Goal: Information Seeking & Learning: Learn about a topic

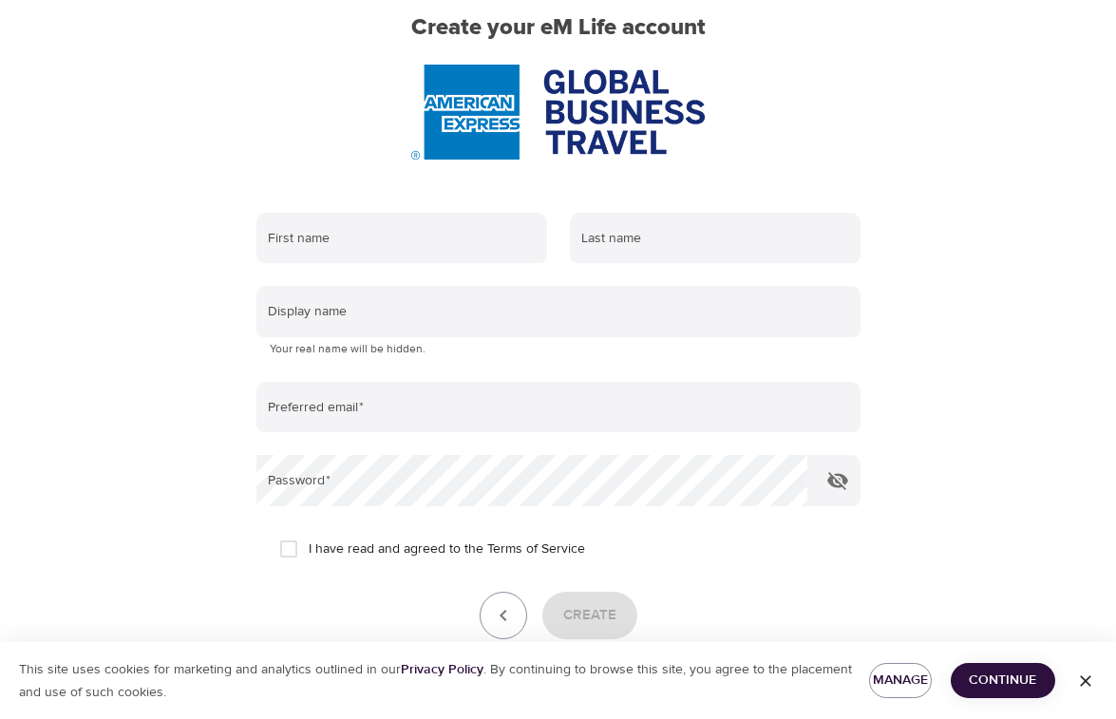
scroll to position [190, 0]
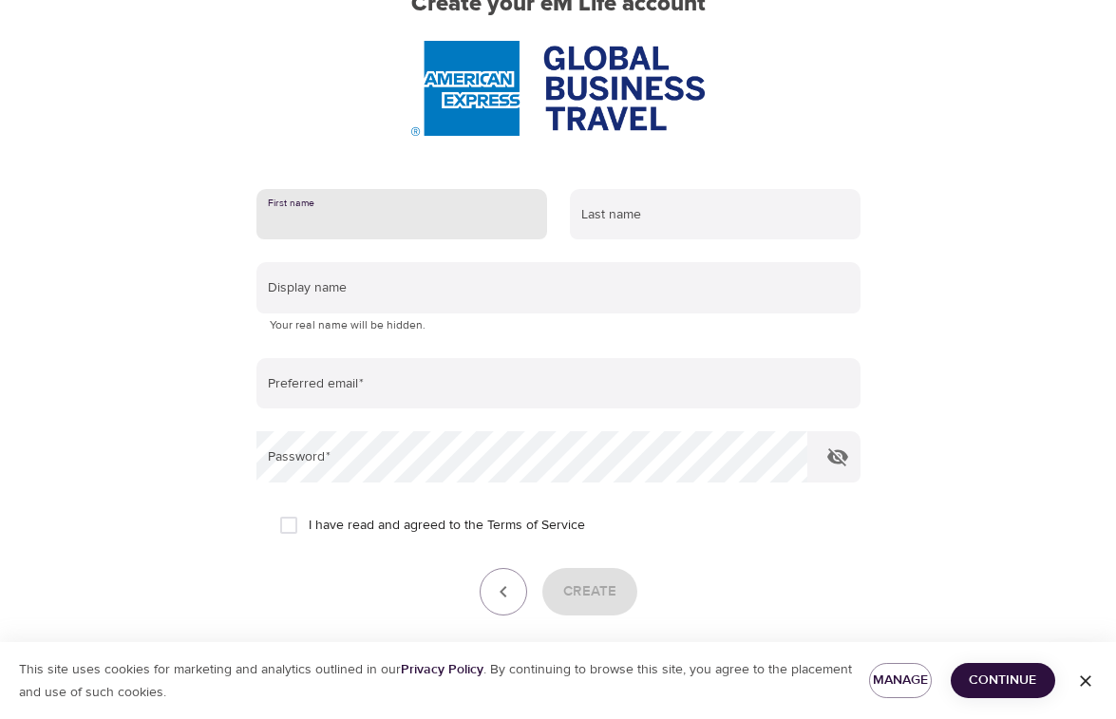
click at [358, 216] on input "text" at bounding box center [401, 214] width 291 height 51
type input "Yolanda"
type input "Henriet"
type input "yolandahenriet@gmail.com"
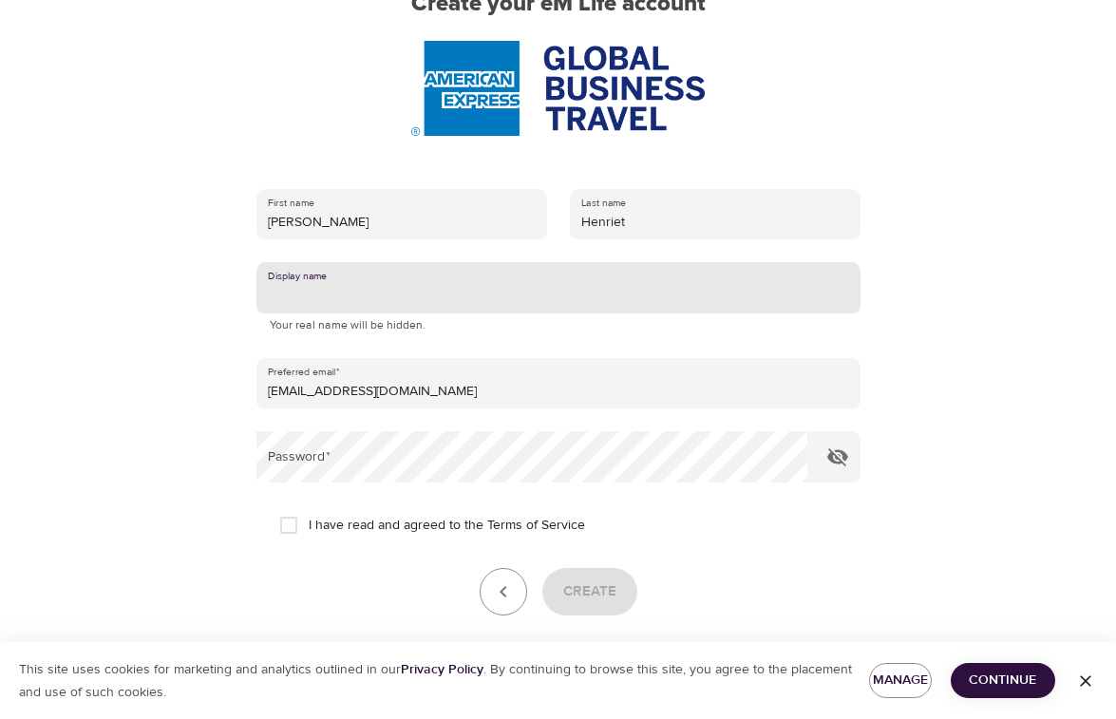
click at [326, 290] on input "text" at bounding box center [558, 287] width 604 height 51
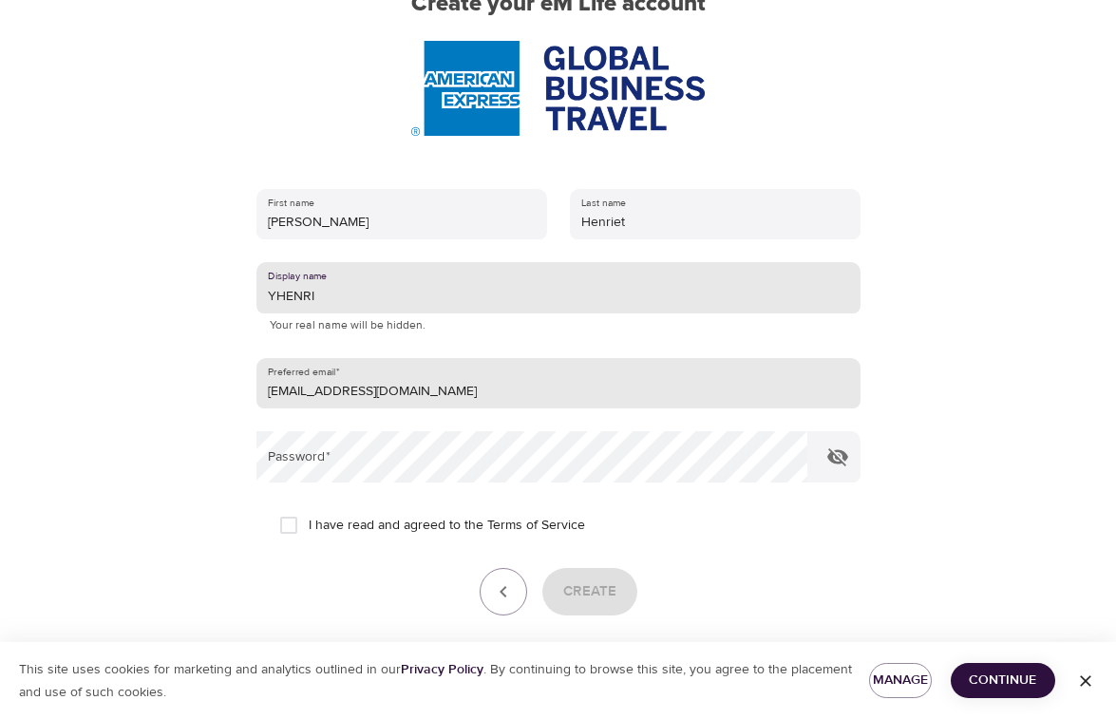
type input "YHENRI"
click at [315, 391] on input "yolandahenriet@gmail.com" at bounding box center [558, 383] width 604 height 51
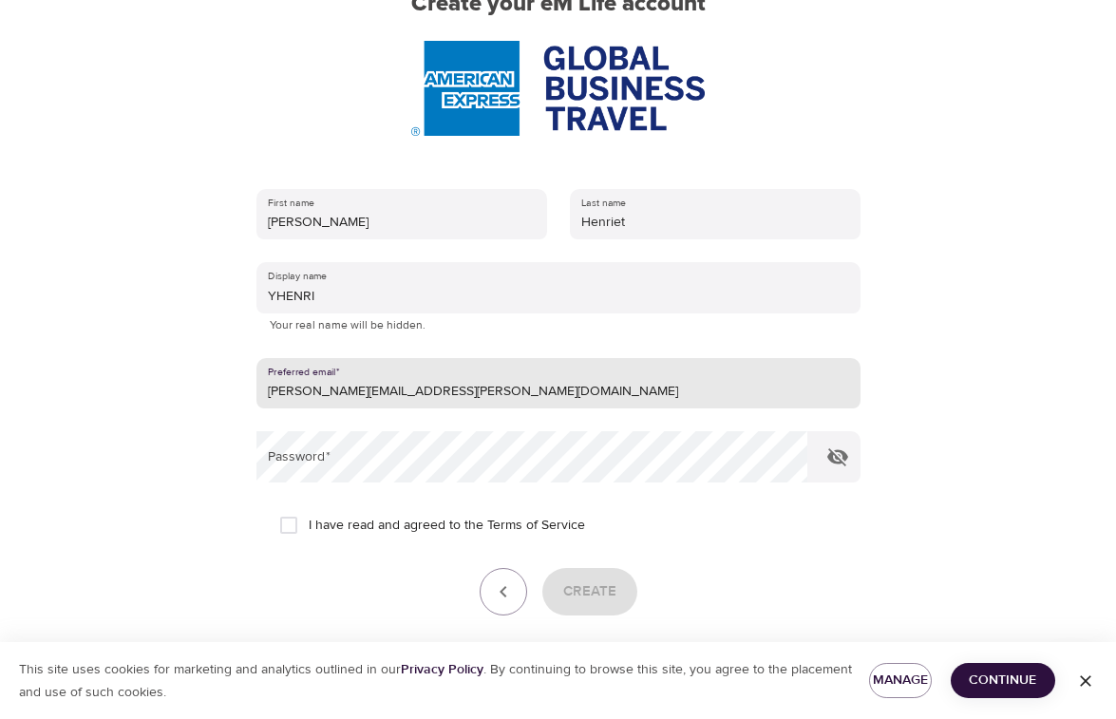
type input "yolanda.y.henriet@amexgbt.com"
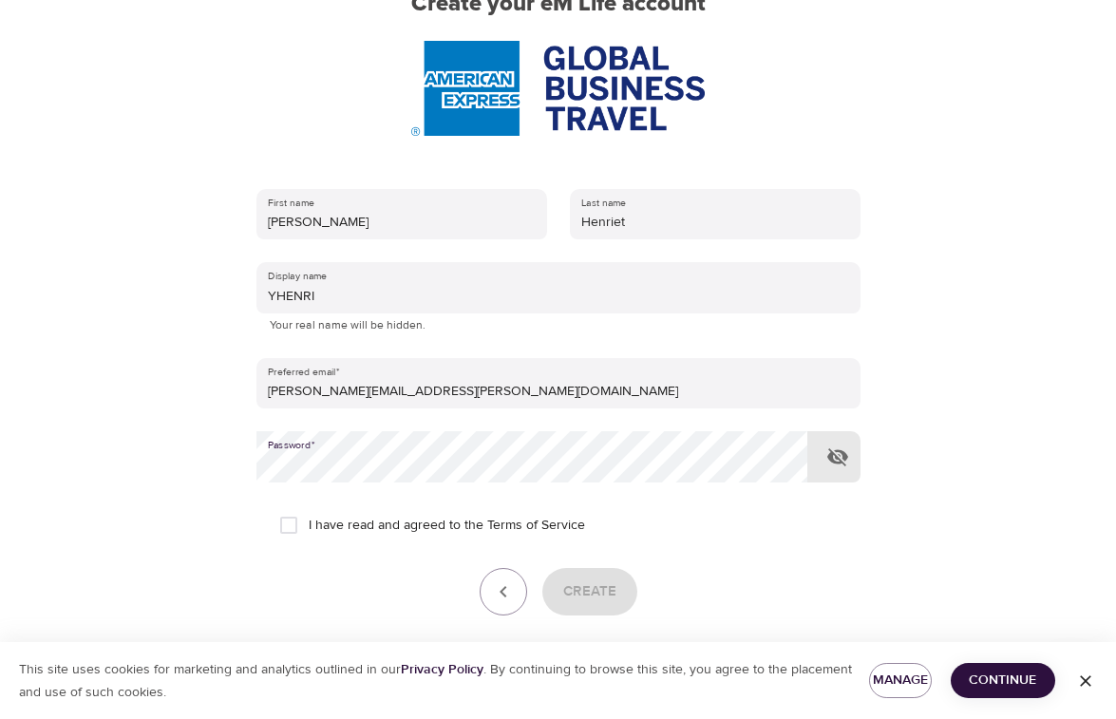
click at [291, 528] on input "I have read and agreed to the Terms of Service" at bounding box center [289, 525] width 40 height 40
checkbox input "true"
click at [588, 591] on span "Create" at bounding box center [589, 591] width 53 height 25
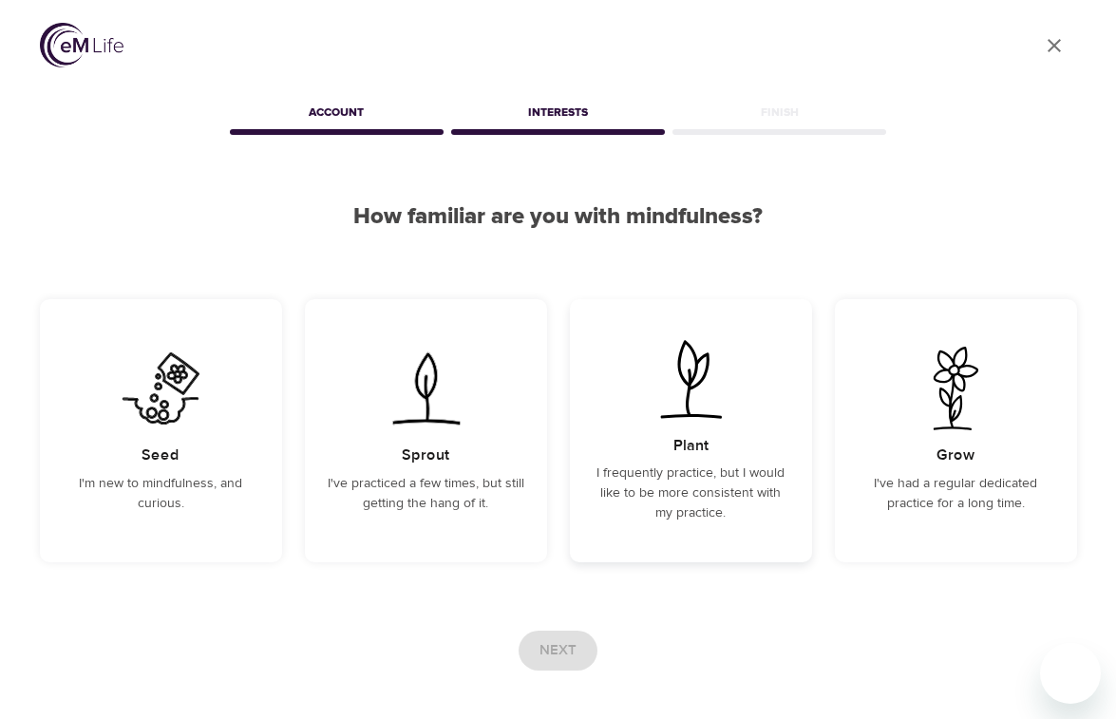
scroll to position [87, 0]
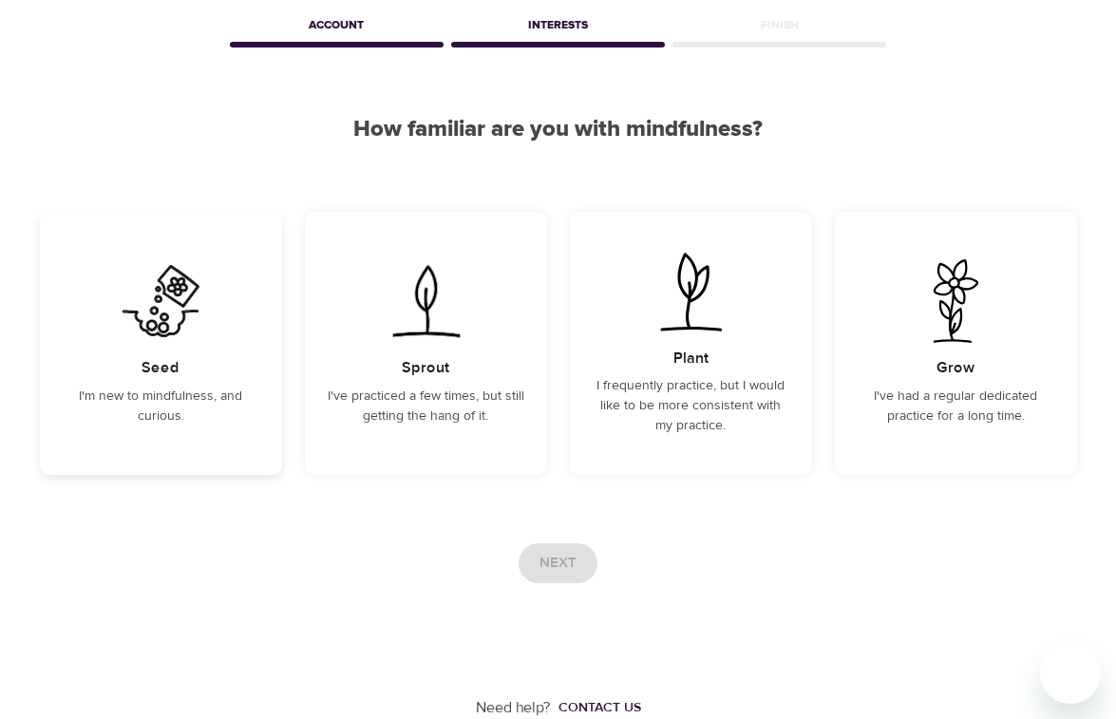
click at [165, 370] on h5 "Seed" at bounding box center [160, 368] width 38 height 20
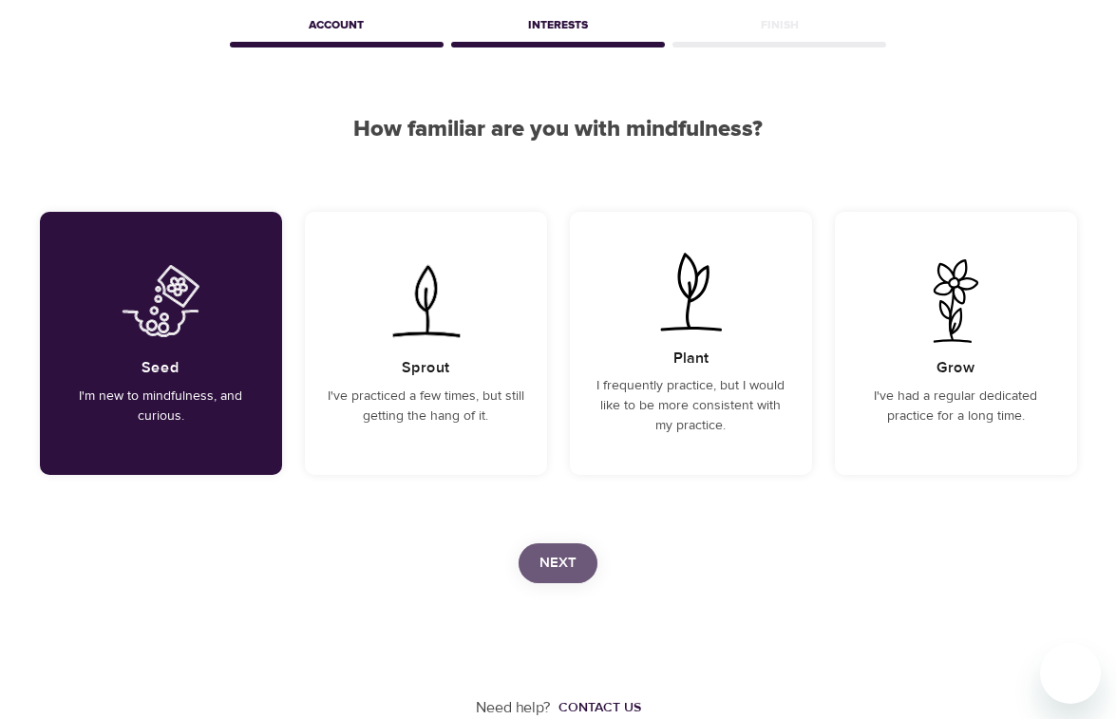
click at [559, 559] on span "Next" at bounding box center [557, 563] width 37 height 25
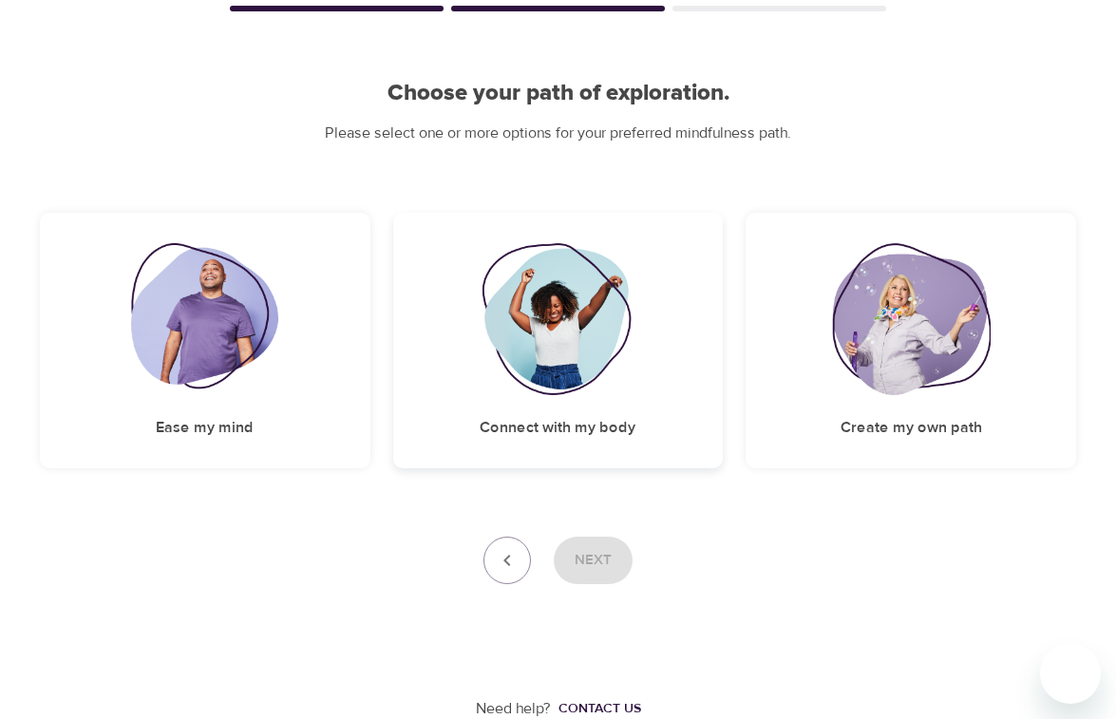
scroll to position [124, 0]
click at [213, 348] on img at bounding box center [204, 318] width 147 height 152
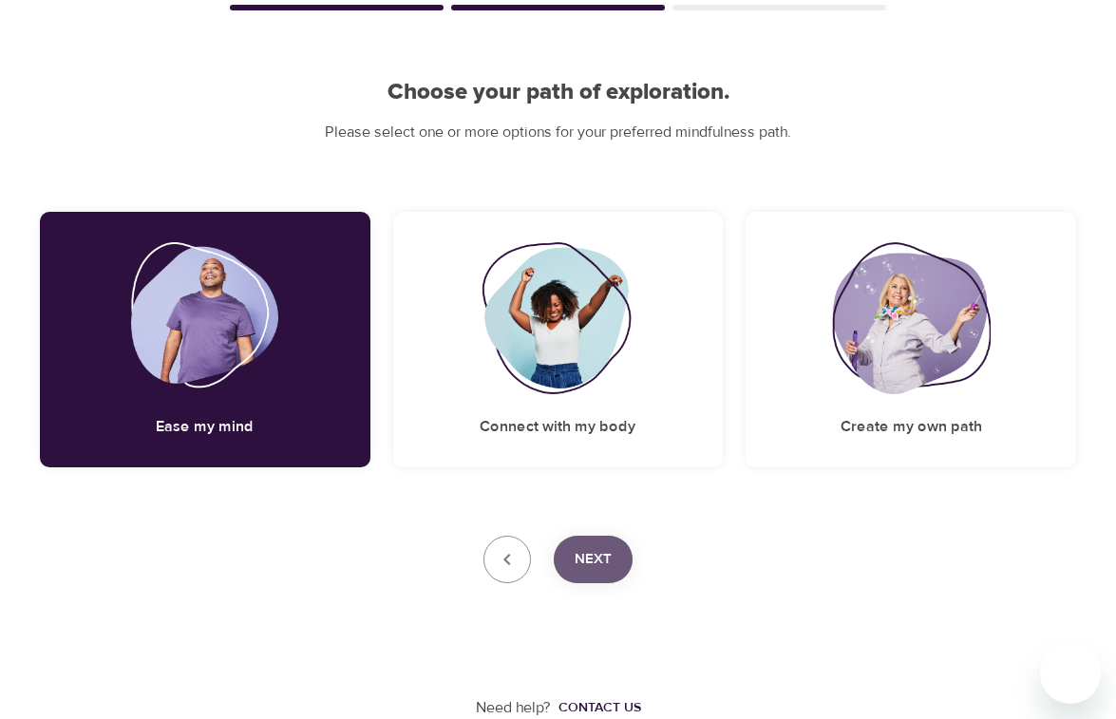
click at [589, 554] on span "Next" at bounding box center [592, 559] width 37 height 25
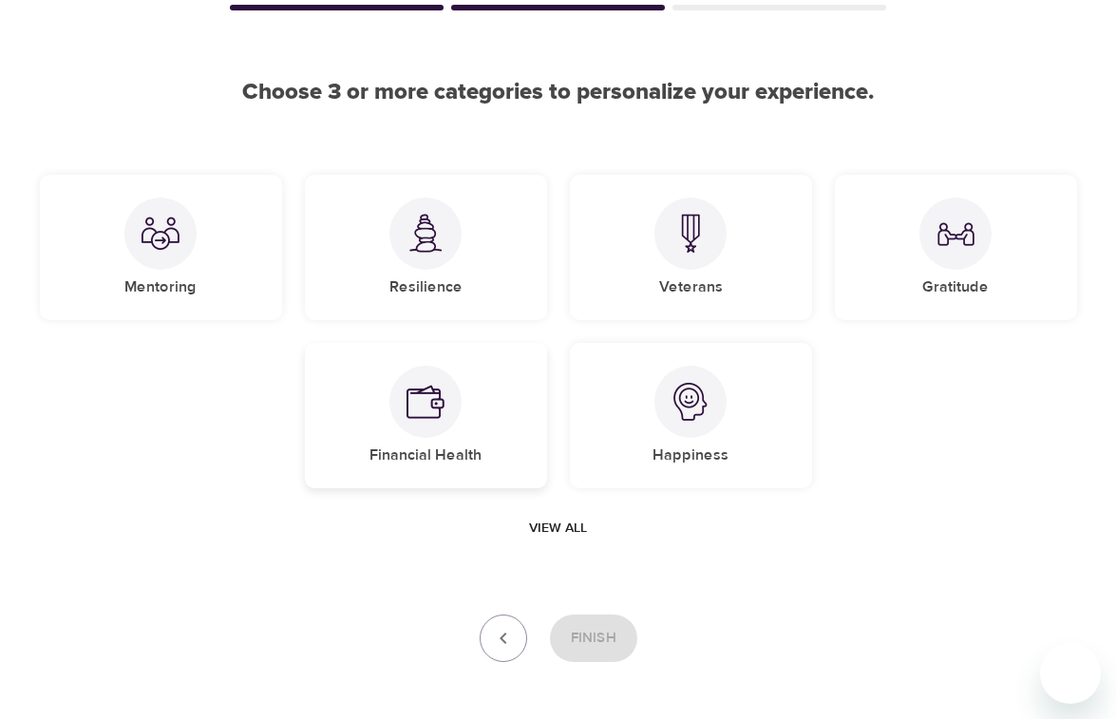
click at [432, 393] on img at bounding box center [425, 402] width 38 height 38
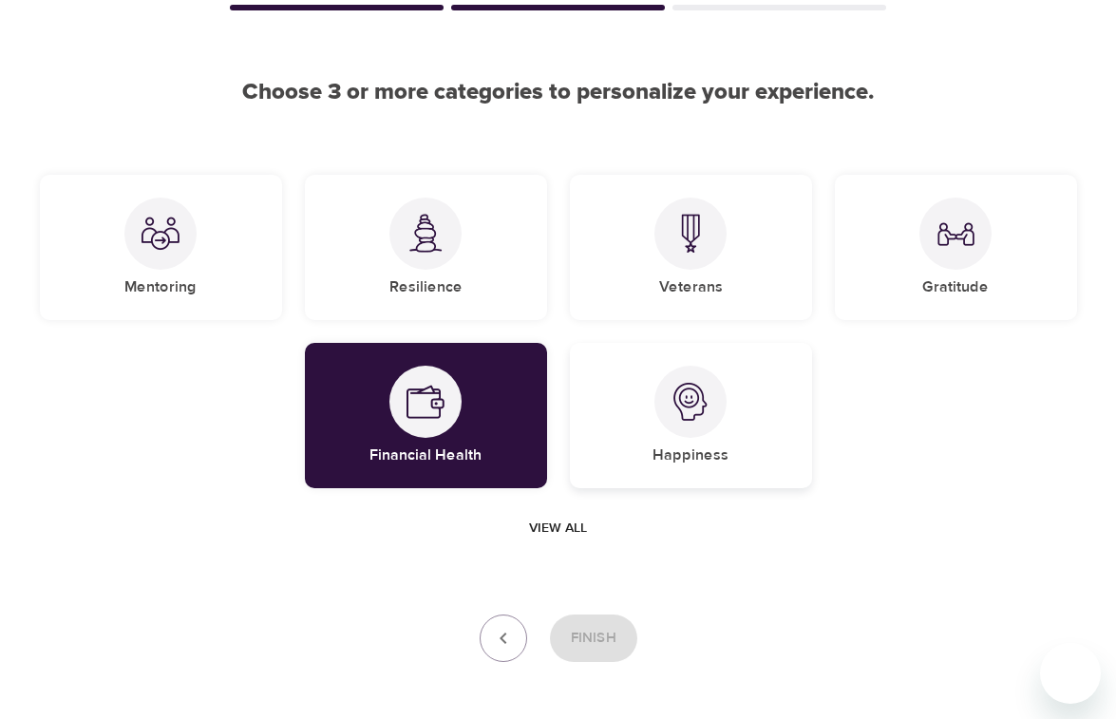
click at [688, 398] on img at bounding box center [690, 402] width 38 height 38
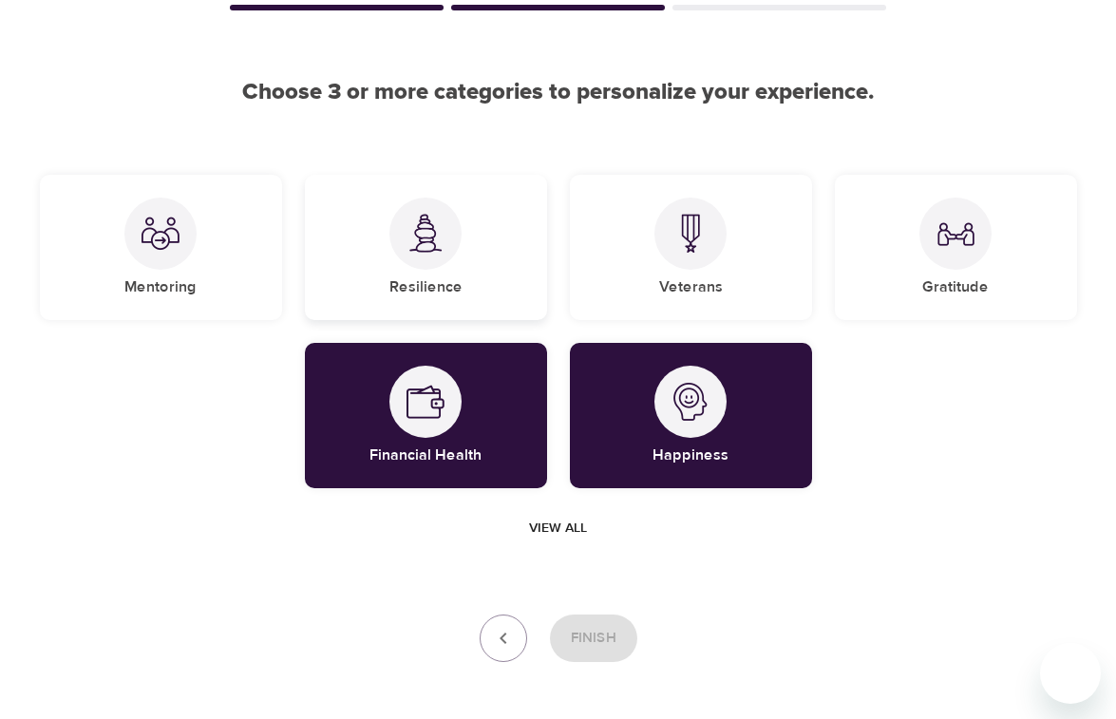
click at [423, 255] on div at bounding box center [425, 233] width 72 height 72
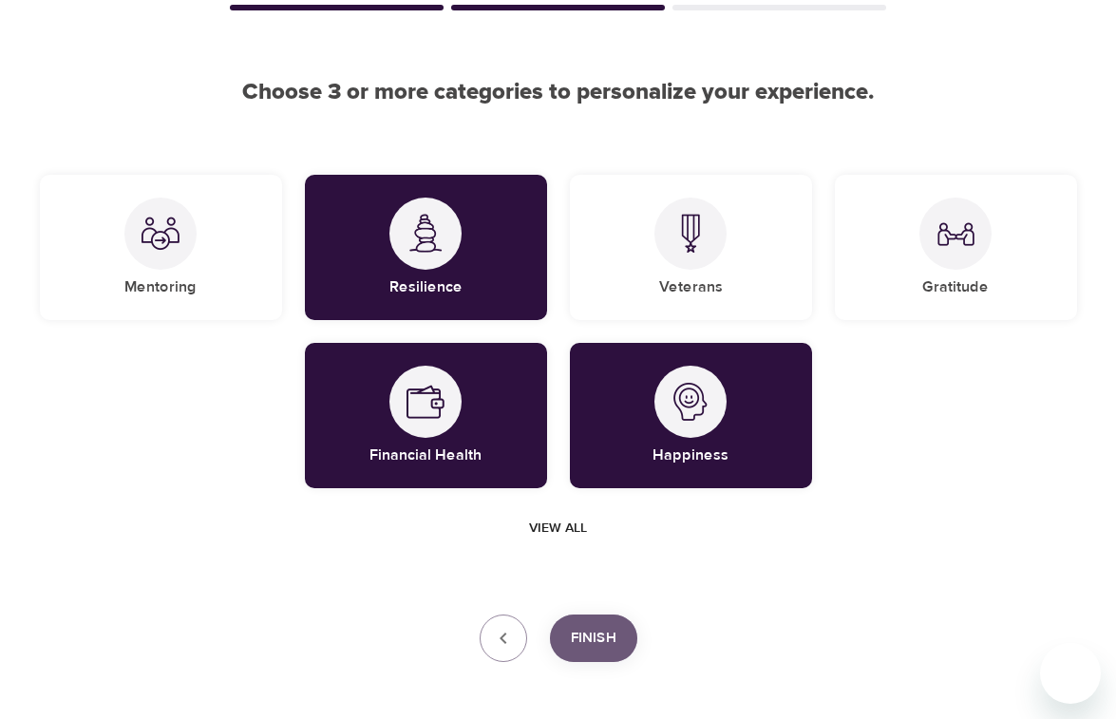
click at [597, 637] on span "Finish" at bounding box center [594, 638] width 46 height 25
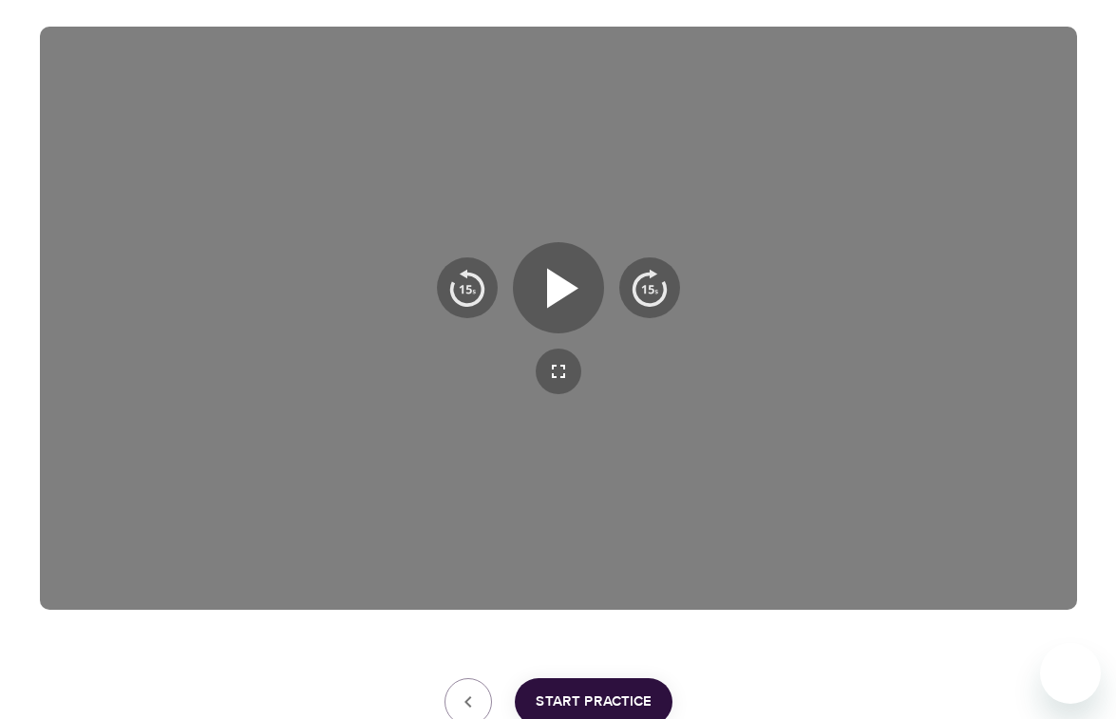
scroll to position [314, 0]
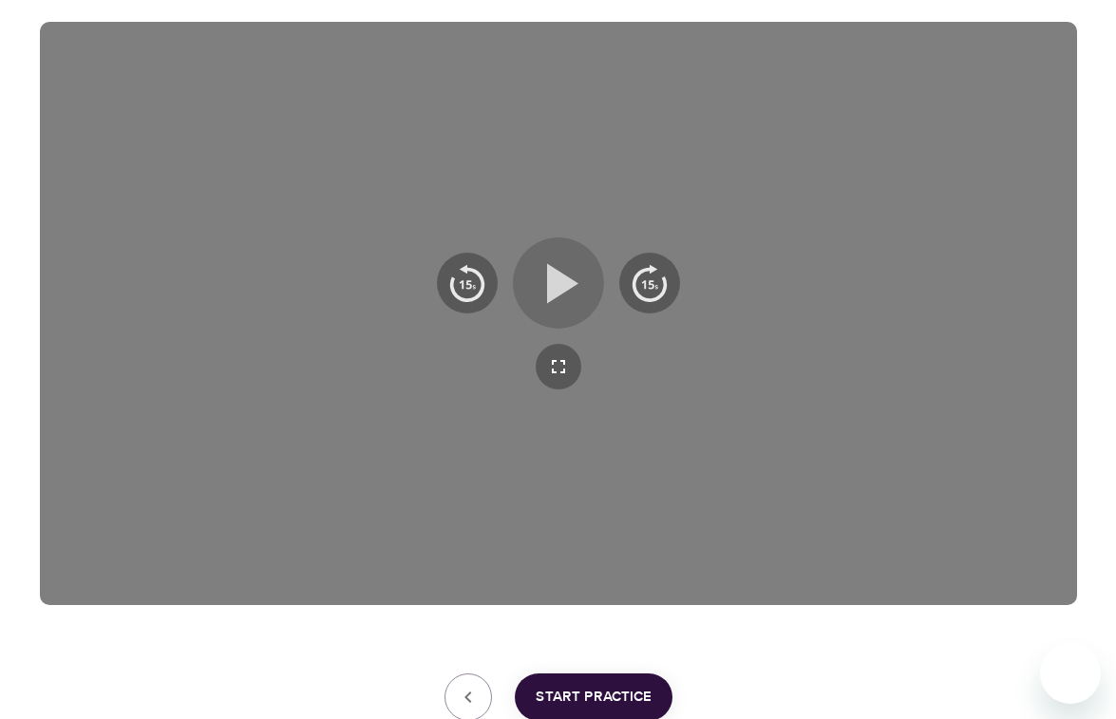
click at [558, 287] on icon "button" at bounding box center [562, 283] width 31 height 40
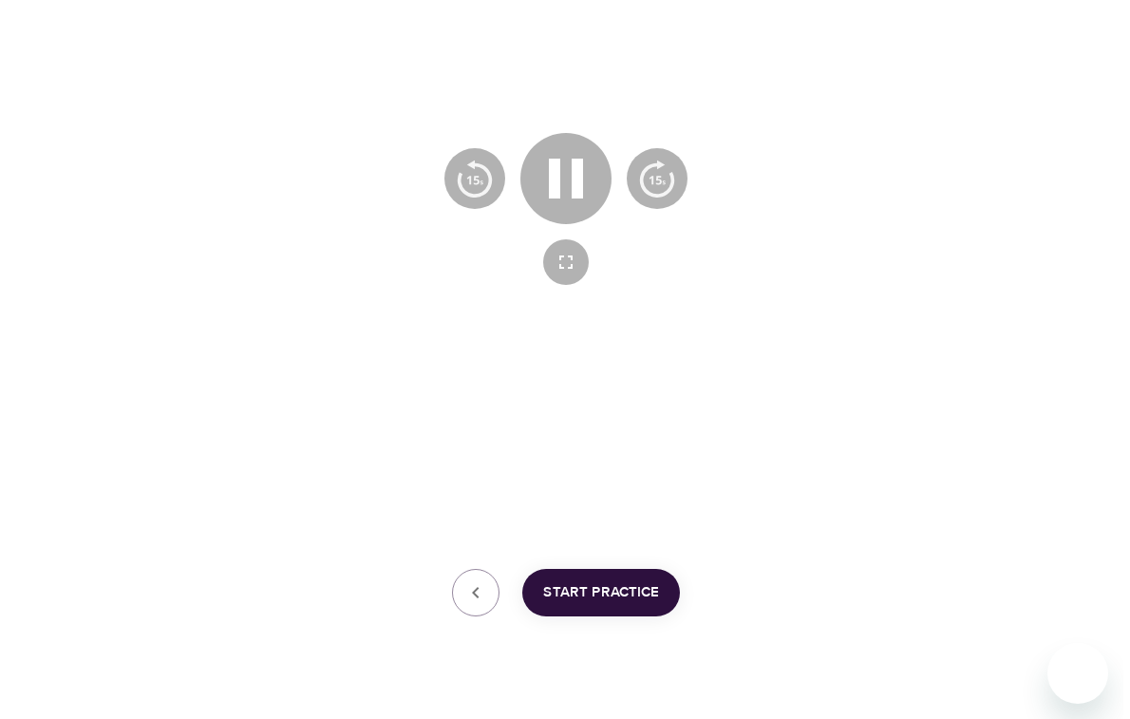
scroll to position [452, 0]
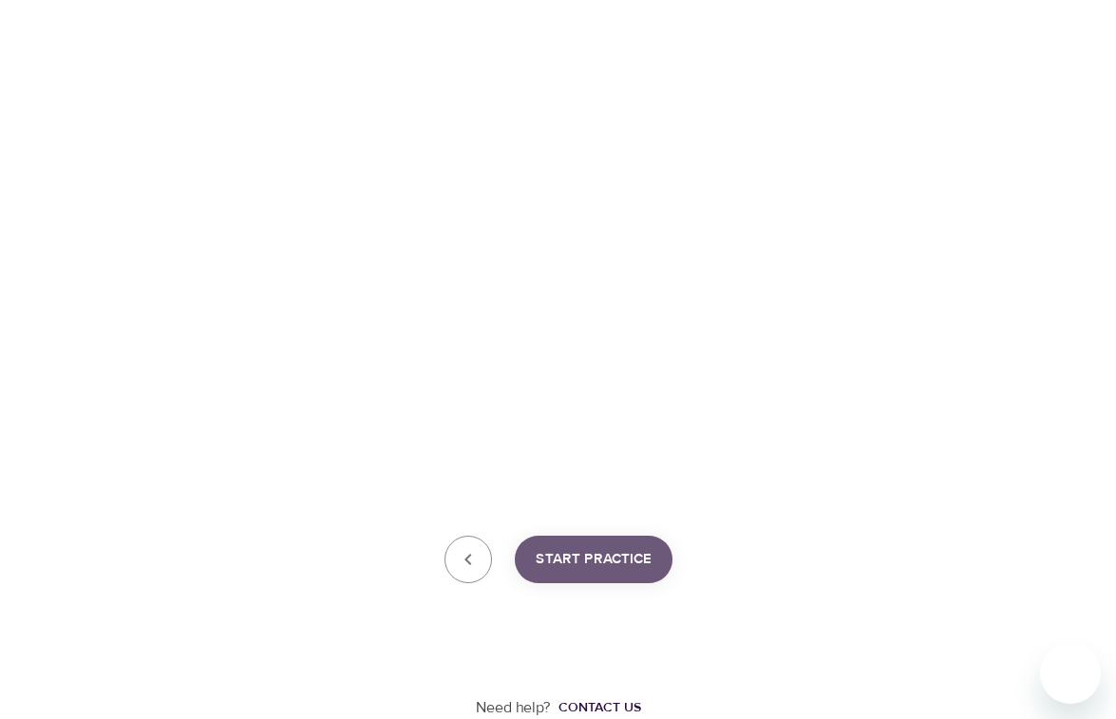
click at [584, 563] on span "Start Practice" at bounding box center [594, 559] width 116 height 25
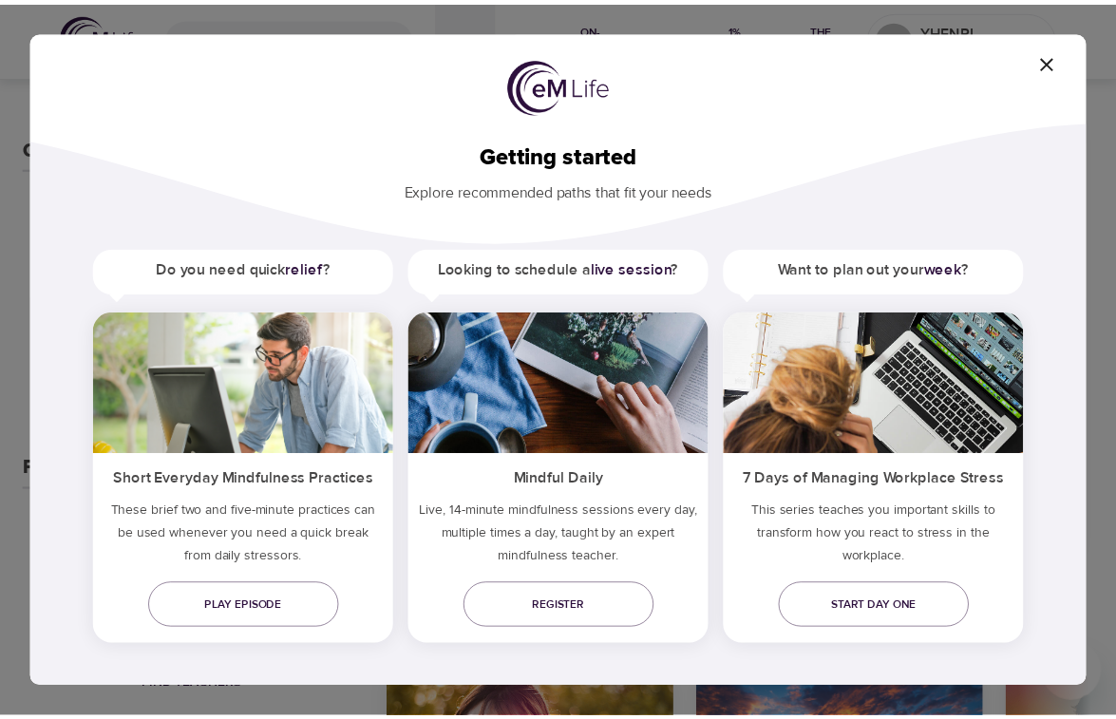
scroll to position [8, 0]
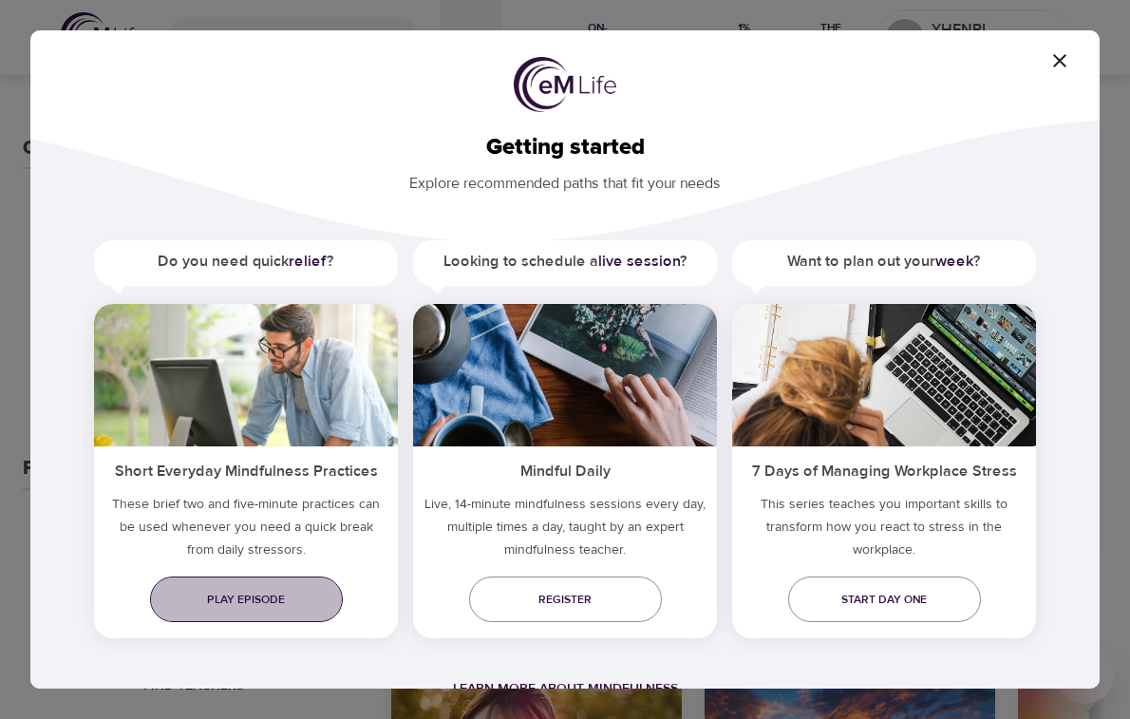
click at [232, 598] on span "Play episode" at bounding box center [246, 600] width 162 height 20
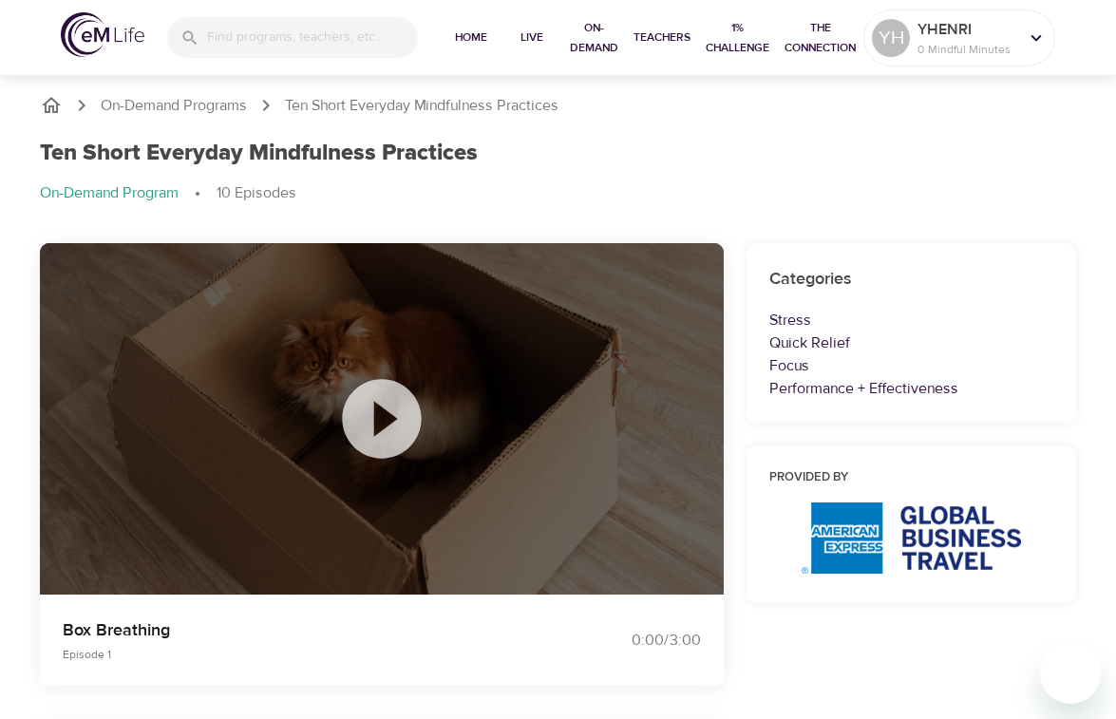
scroll to position [95, 0]
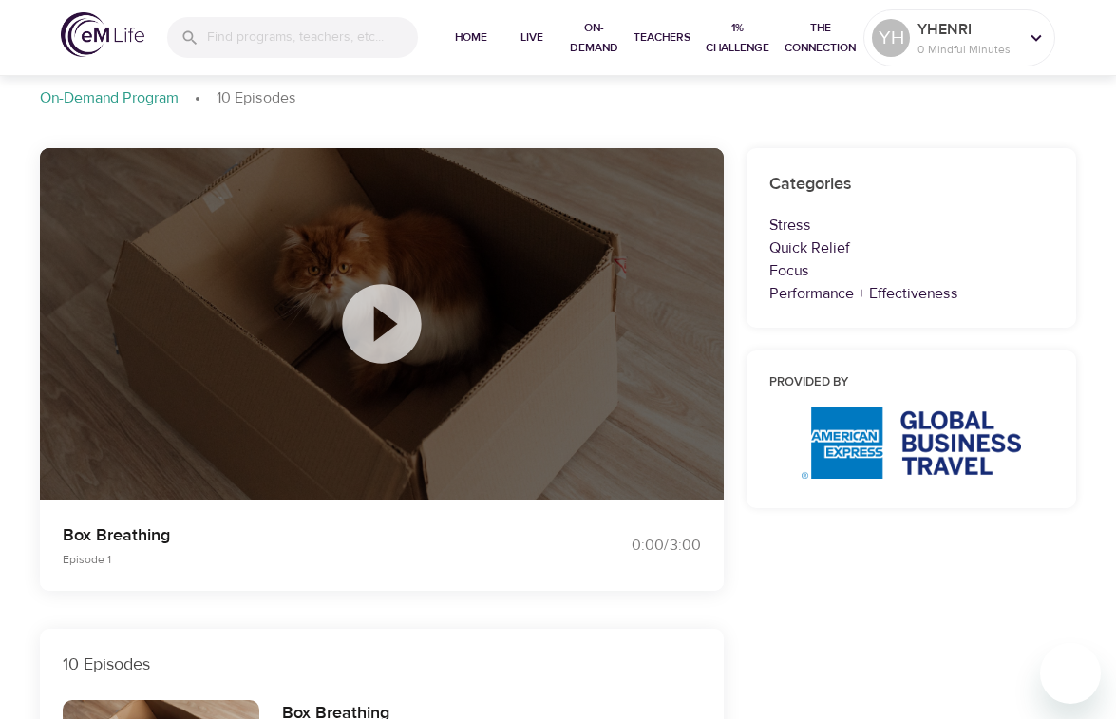
click at [380, 333] on icon at bounding box center [381, 323] width 95 height 95
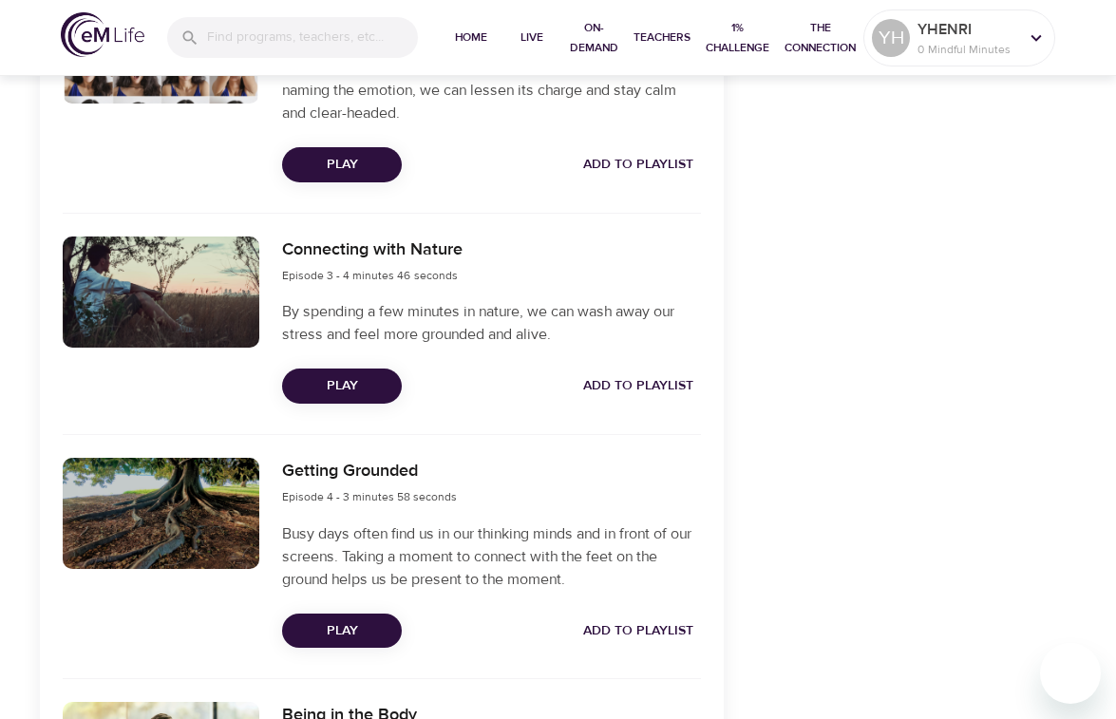
scroll to position [1044, 0]
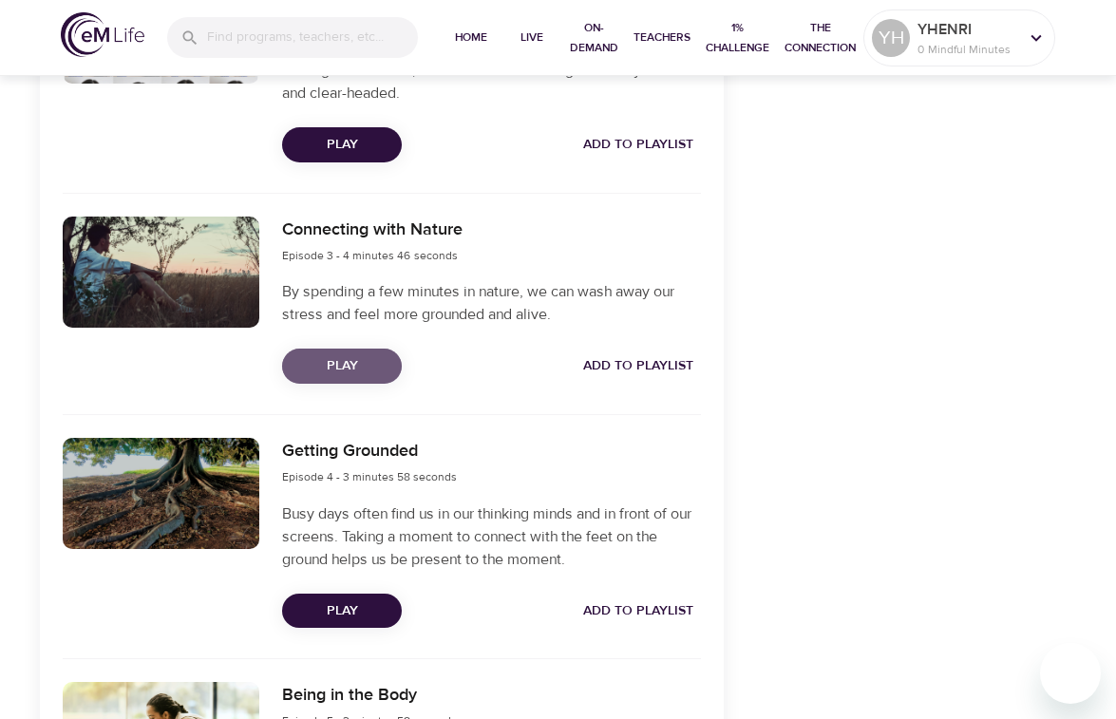
click at [337, 364] on span "Play" at bounding box center [341, 366] width 89 height 24
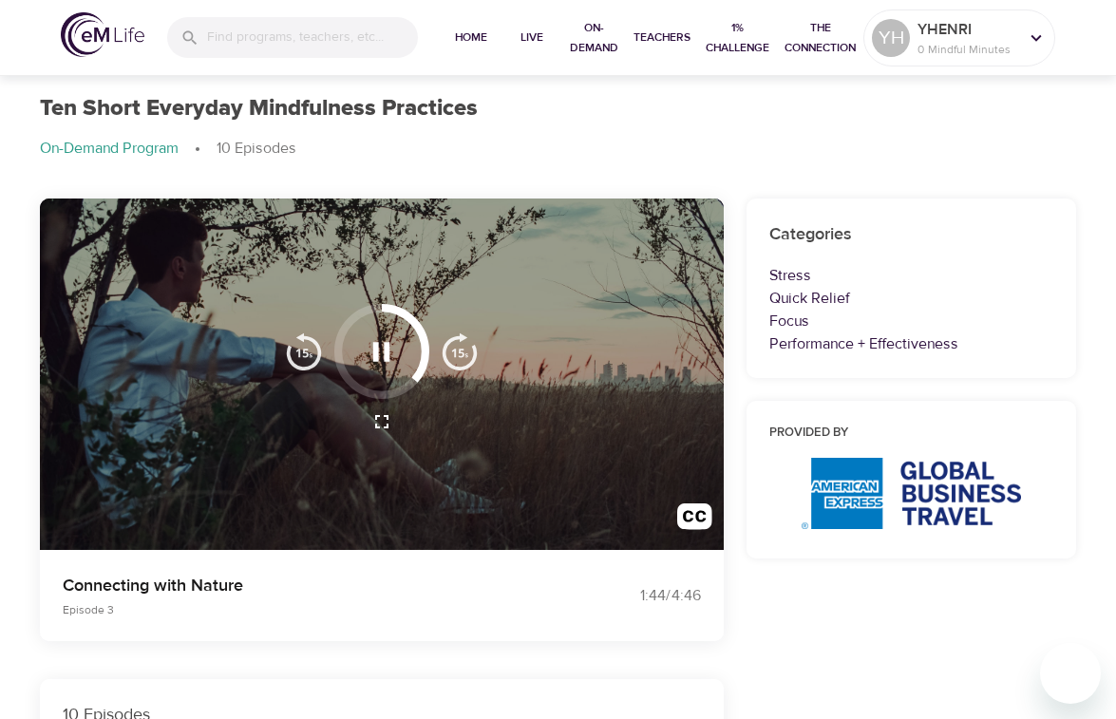
scroll to position [0, 0]
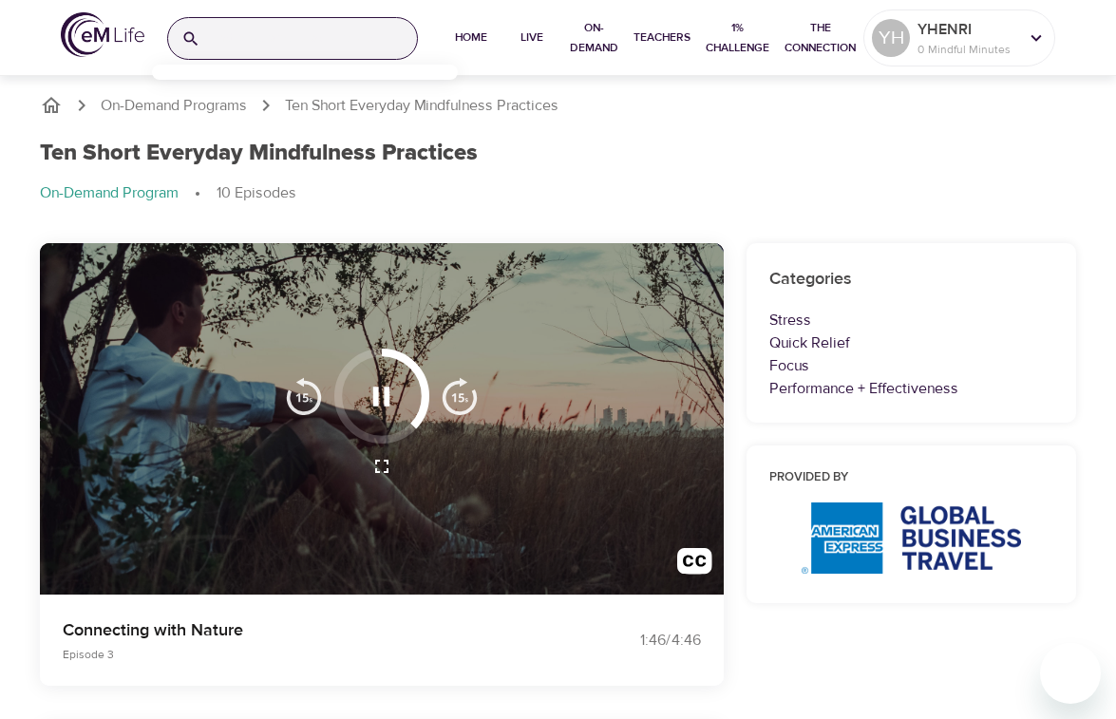
click at [267, 40] on input "search" at bounding box center [312, 38] width 209 height 41
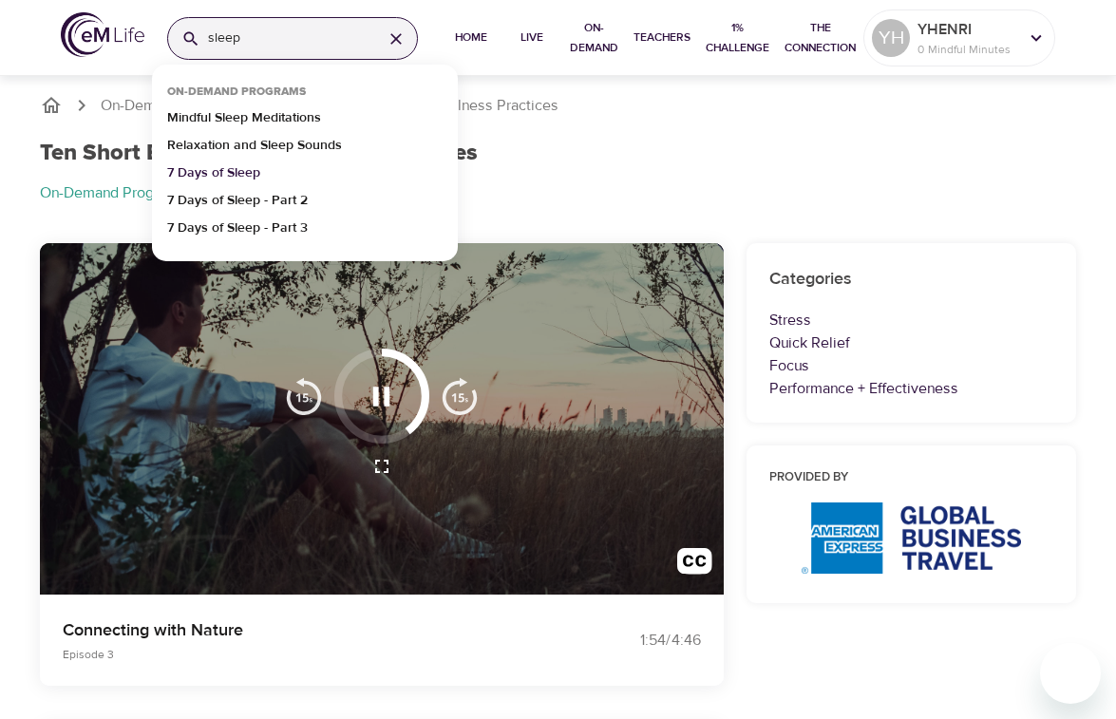
type input "sleep"
click at [222, 169] on p "7 Days of Sleep" at bounding box center [213, 177] width 93 height 28
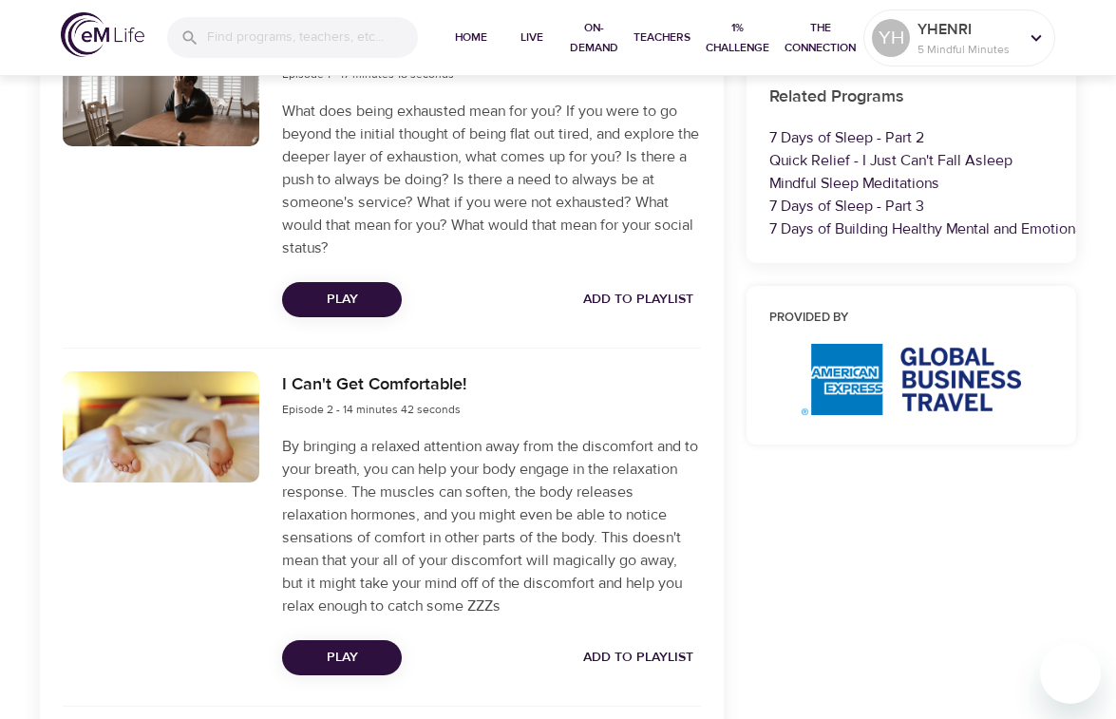
scroll to position [665, 0]
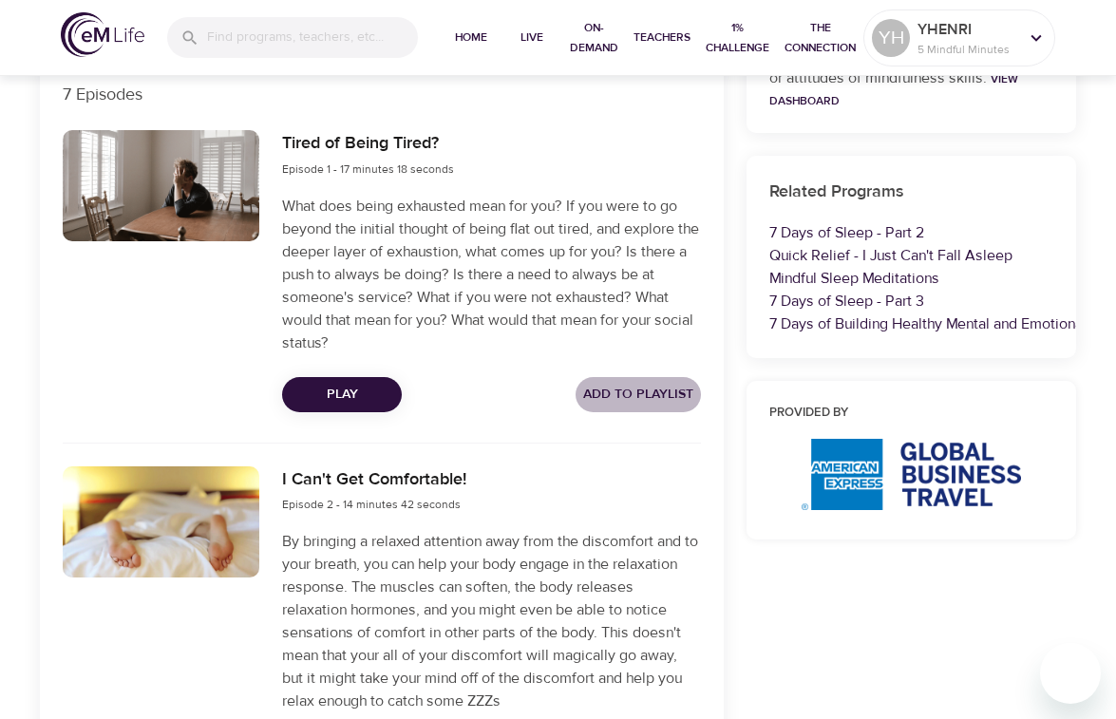
click at [635, 392] on span "Add to Playlist" at bounding box center [638, 395] width 110 height 24
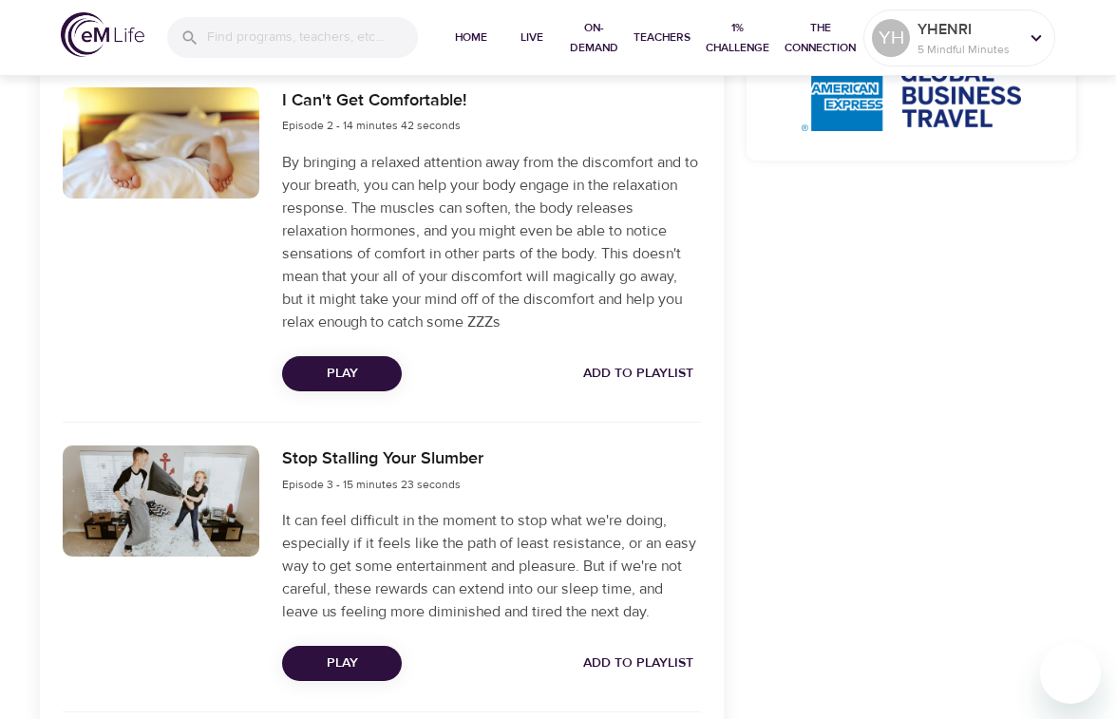
scroll to position [1044, 0]
click at [642, 376] on span "Add to Playlist" at bounding box center [638, 373] width 110 height 24
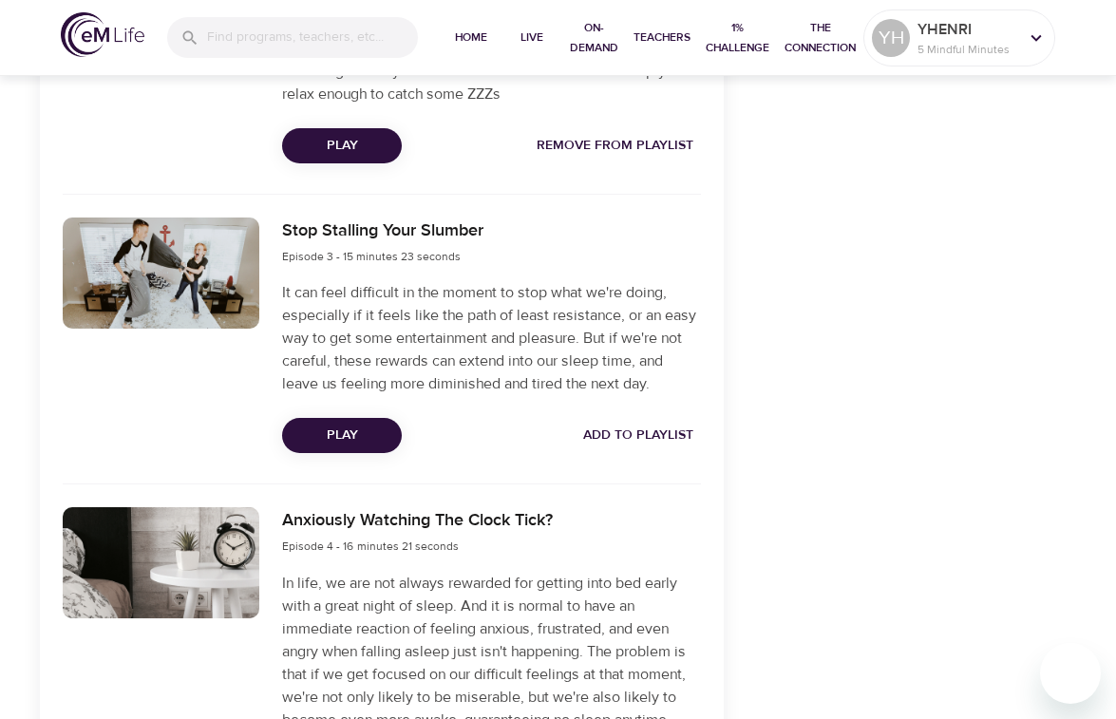
scroll to position [1329, 0]
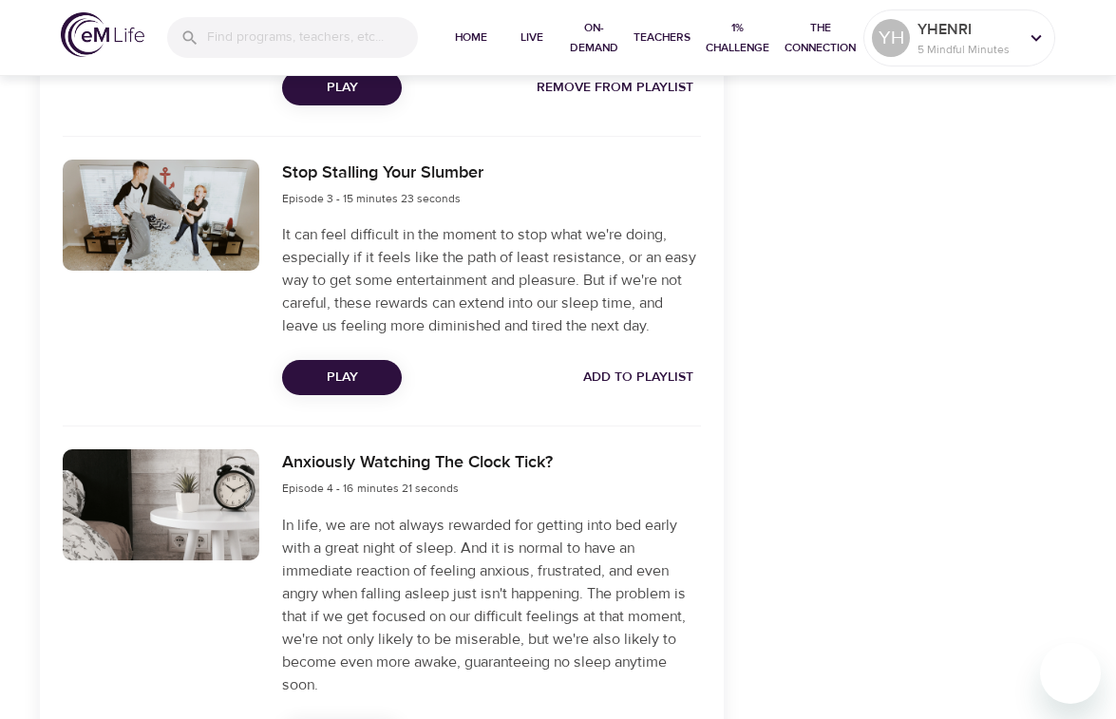
click at [642, 376] on span "Add to Playlist" at bounding box center [638, 378] width 110 height 24
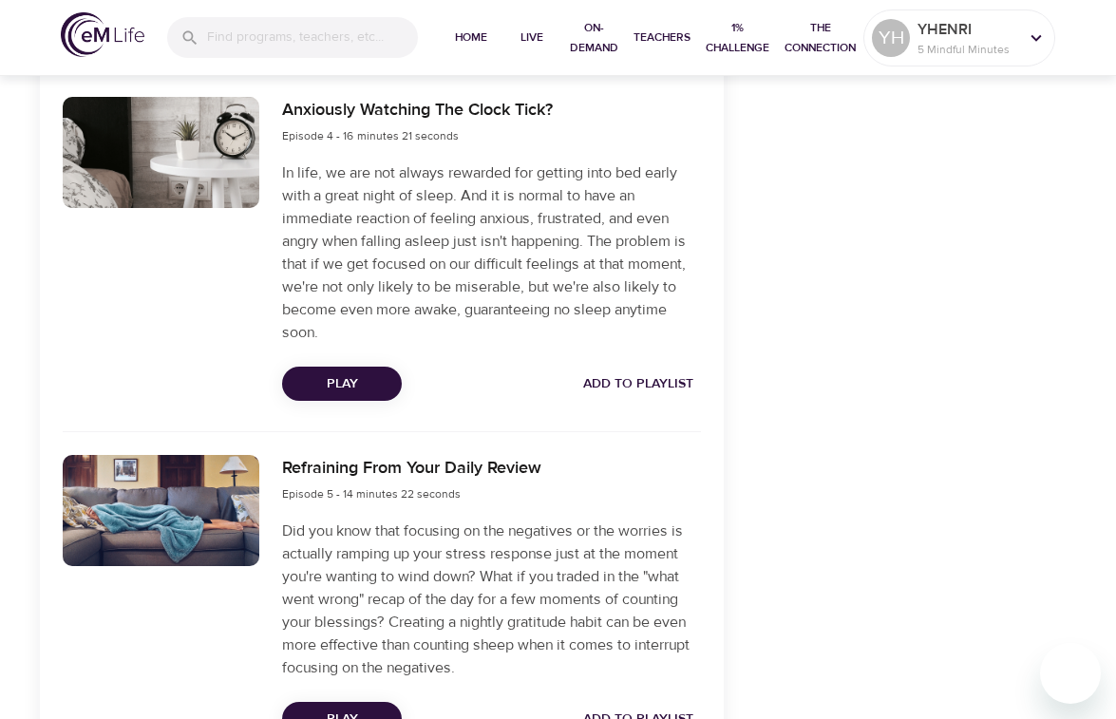
scroll to position [1709, 0]
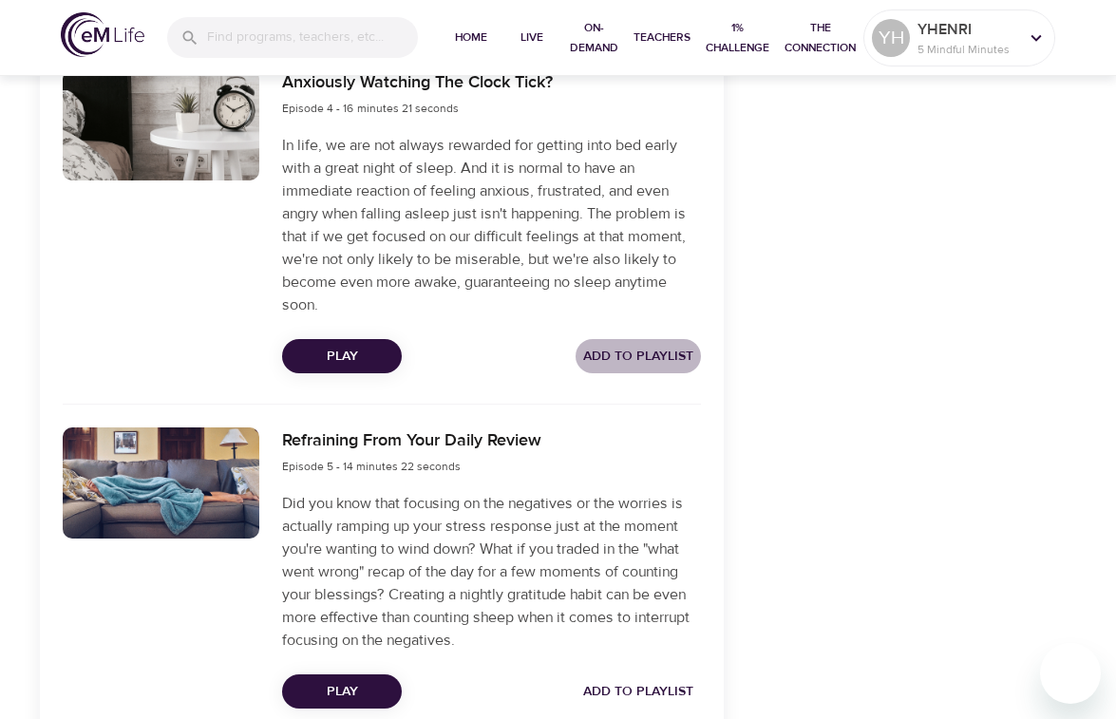
click at [649, 361] on span "Add to Playlist" at bounding box center [638, 357] width 110 height 24
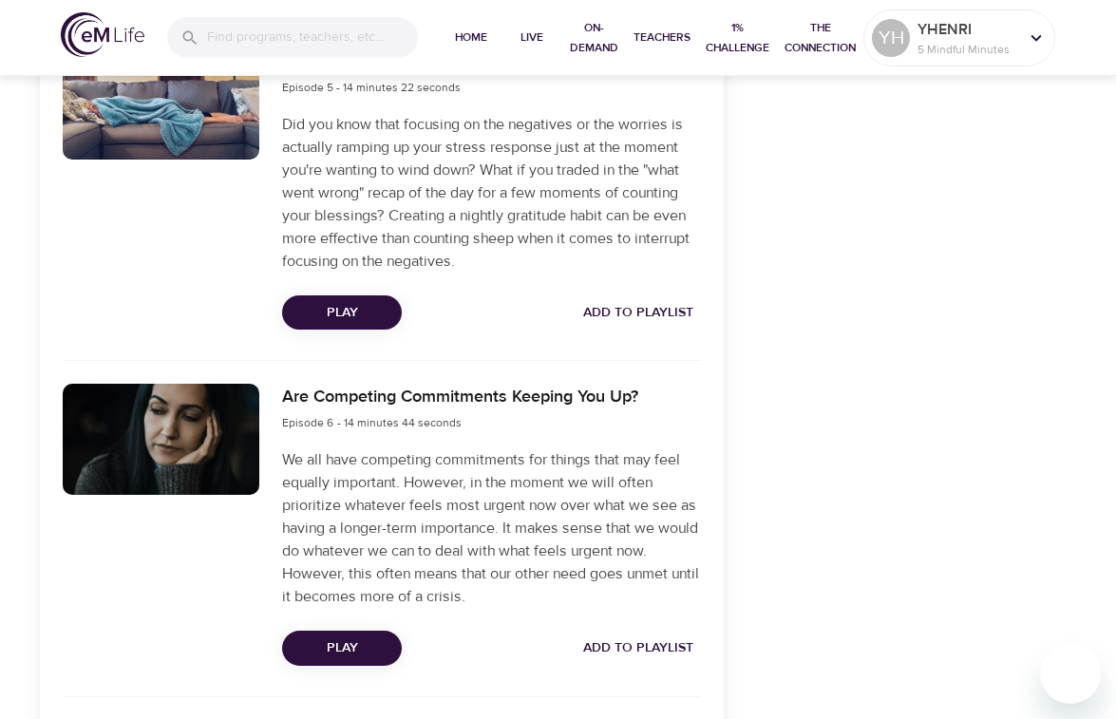
scroll to position [2089, 0]
click at [638, 312] on span "Add to Playlist" at bounding box center [638, 312] width 110 height 24
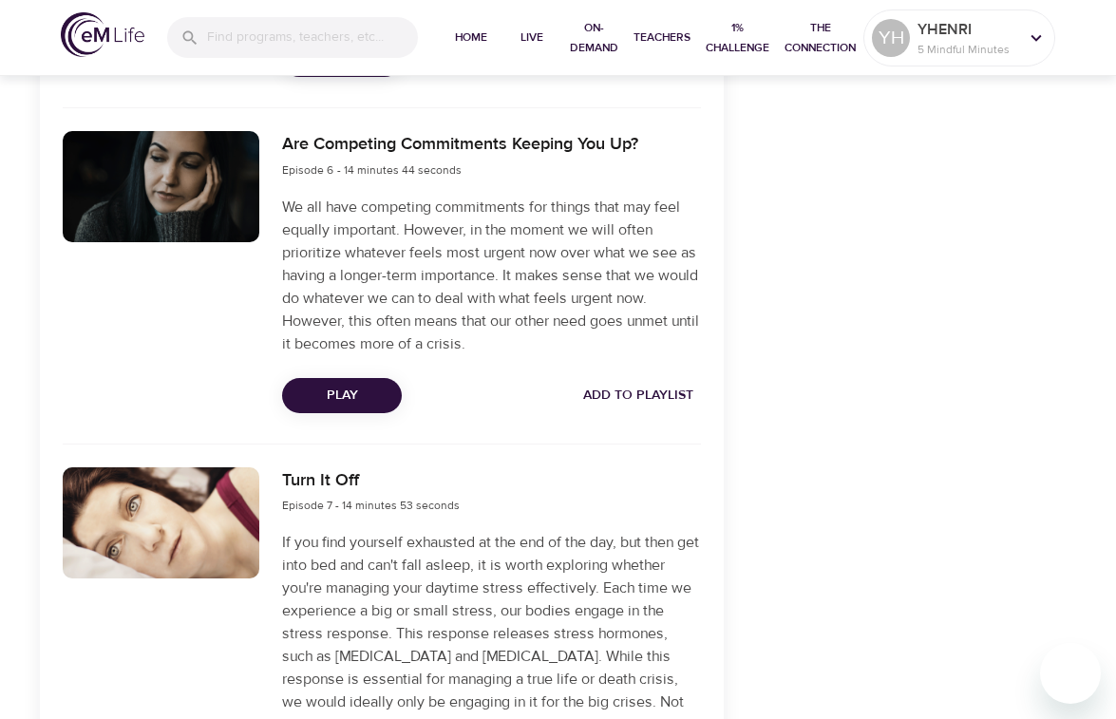
scroll to position [2374, 0]
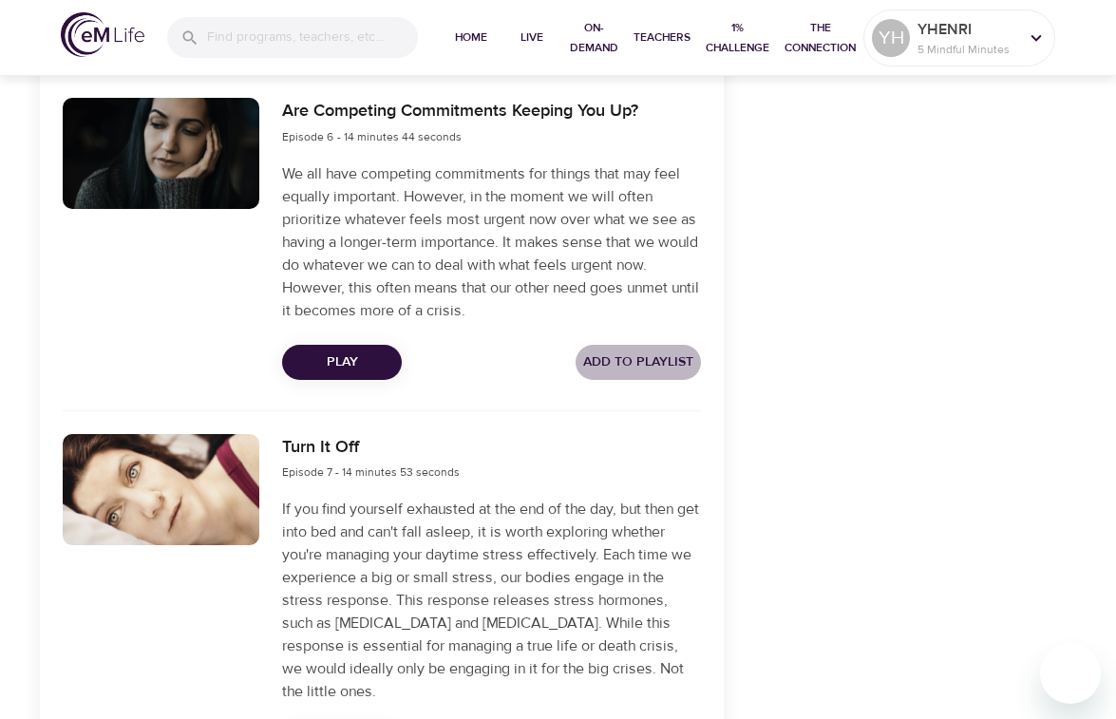
click at [640, 365] on span "Add to Playlist" at bounding box center [638, 362] width 110 height 24
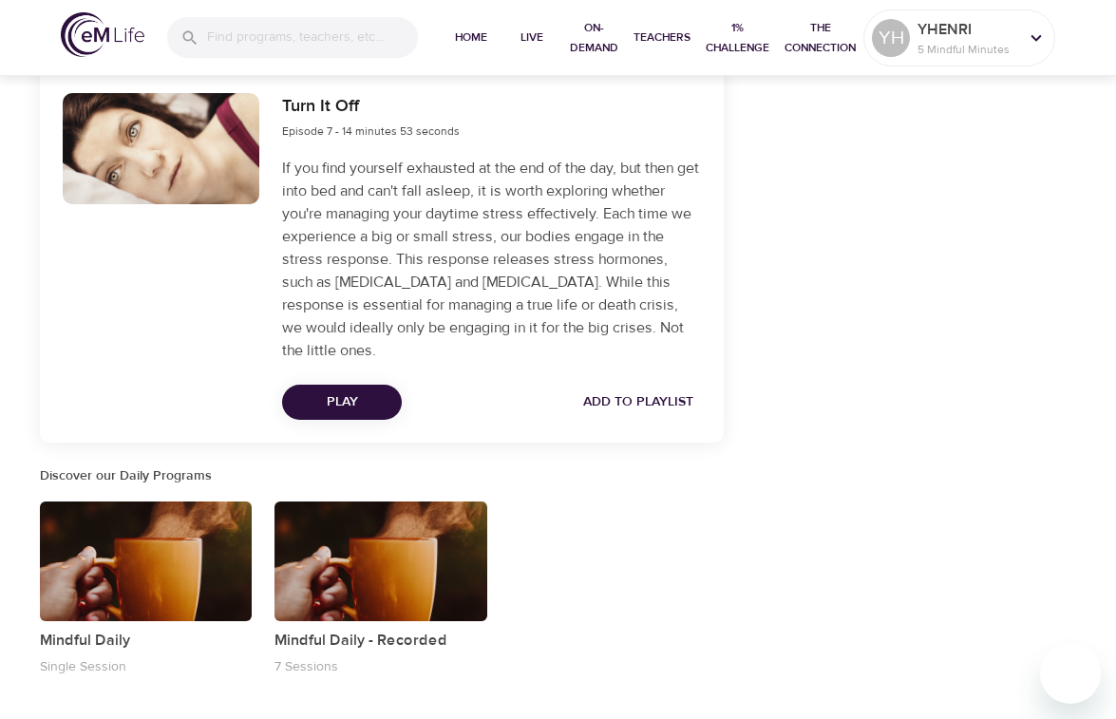
scroll to position [2754, 0]
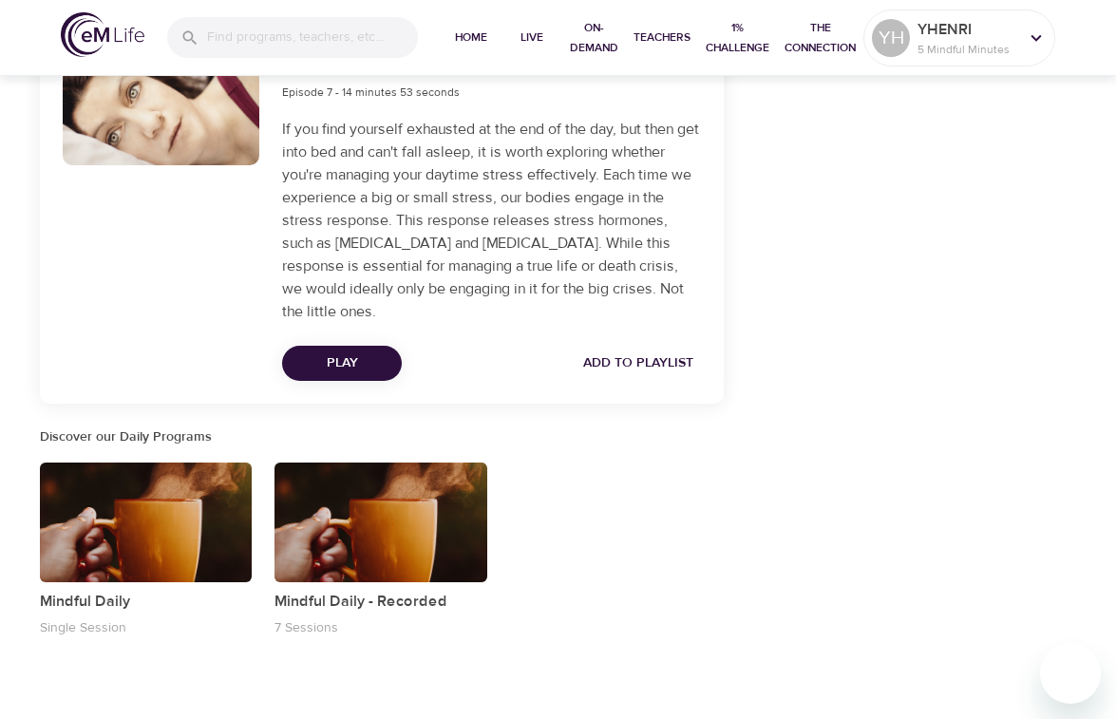
click at [643, 364] on span "Add to Playlist" at bounding box center [638, 363] width 110 height 24
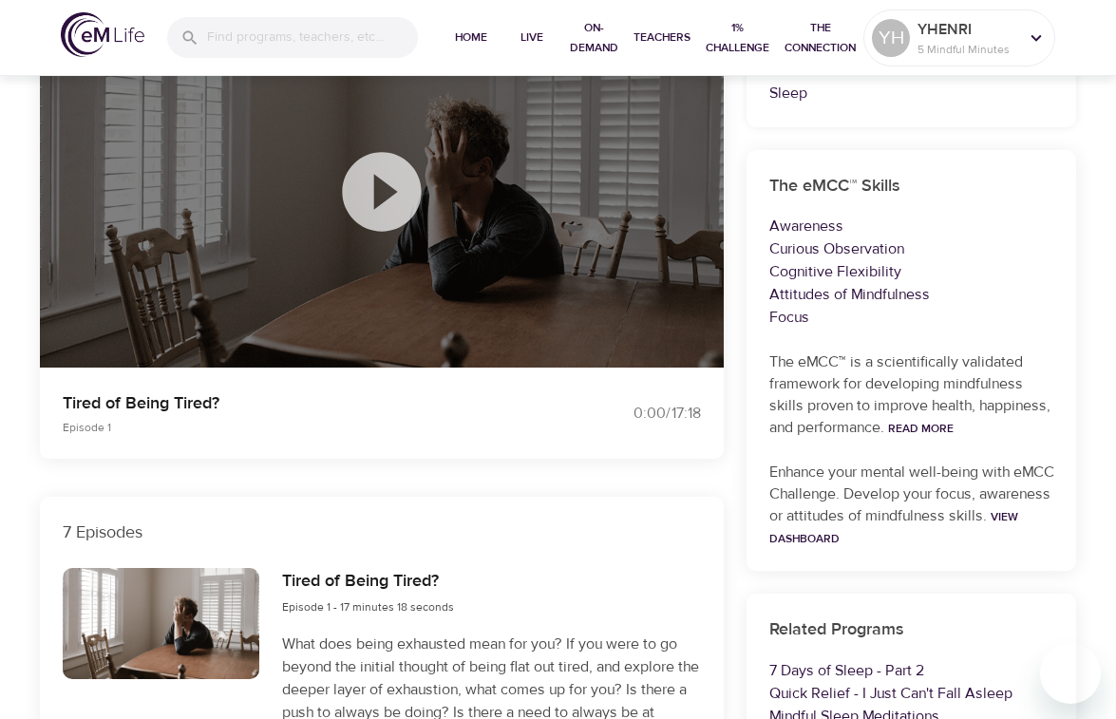
scroll to position [0, 0]
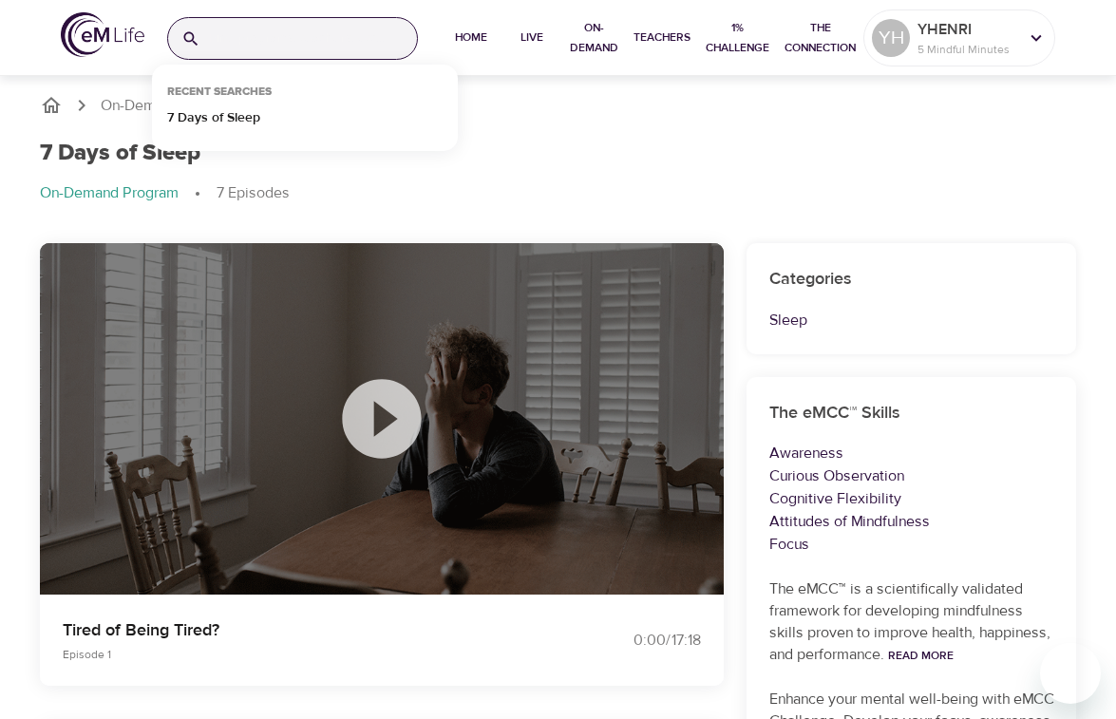
click at [274, 34] on input "search" at bounding box center [312, 38] width 209 height 41
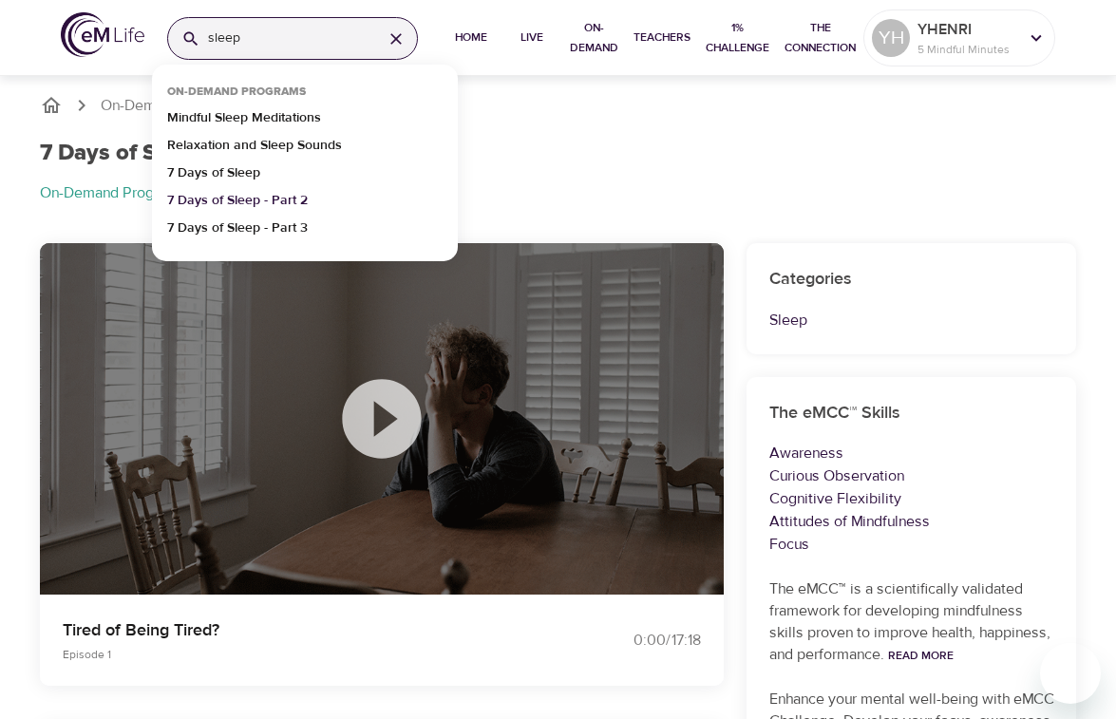
type input "sleep"
click at [235, 198] on p "7 Days of Sleep - Part 2" at bounding box center [237, 205] width 141 height 28
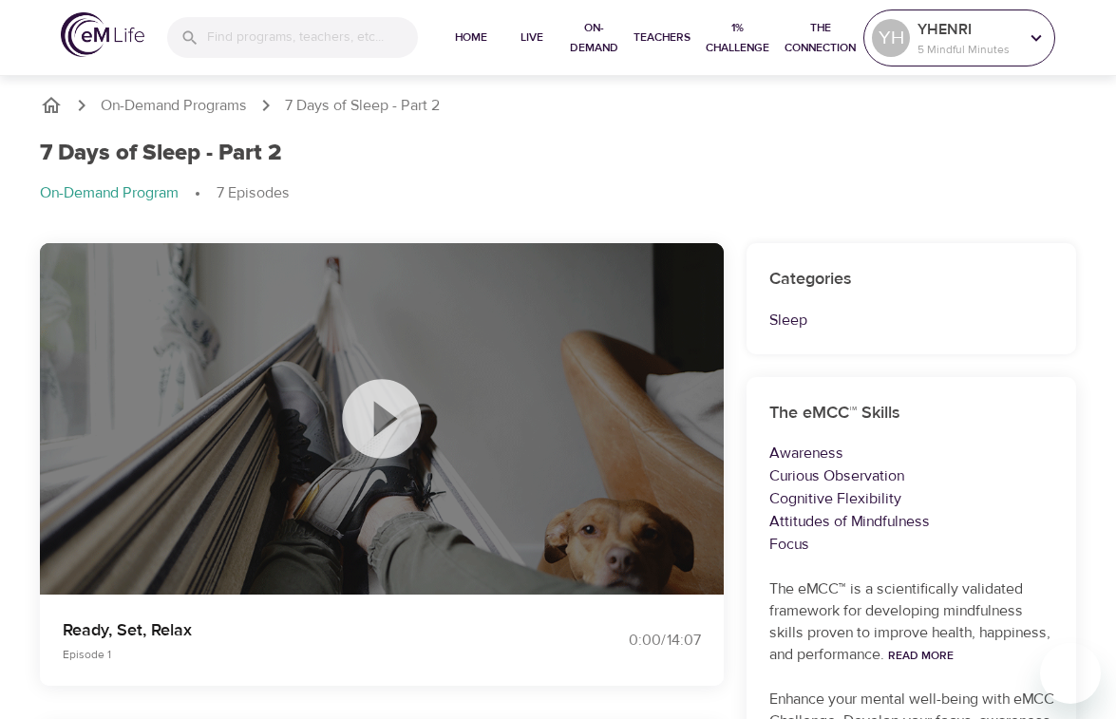
click at [974, 38] on p "YHENRI" at bounding box center [967, 29] width 101 height 23
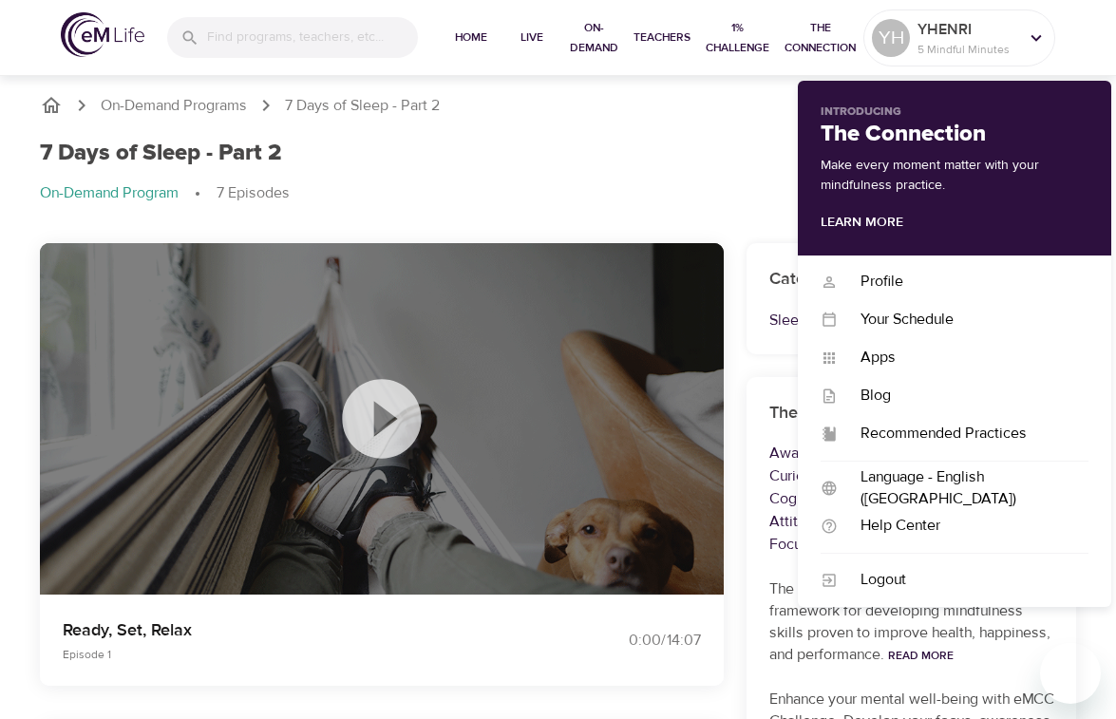
click at [646, 169] on div "7 Days of Sleep - Part 2 On-Demand Program 7 Episodes" at bounding box center [558, 179] width 1060 height 103
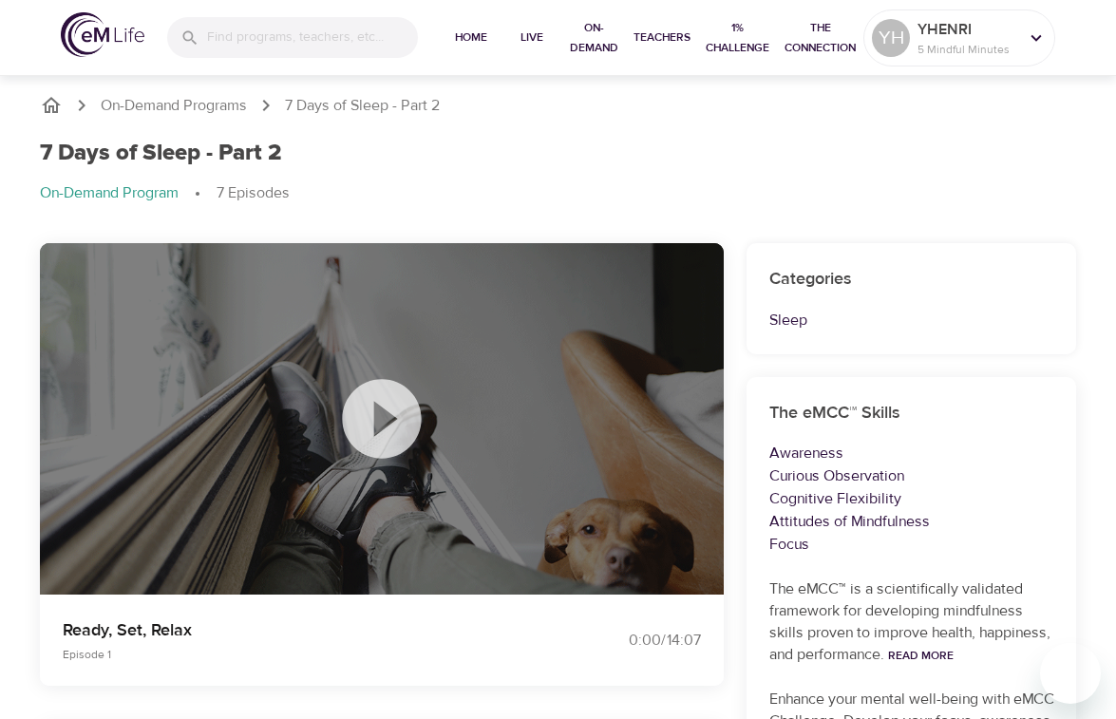
click at [54, 106] on icon "breadcrumb" at bounding box center [51, 105] width 23 height 23
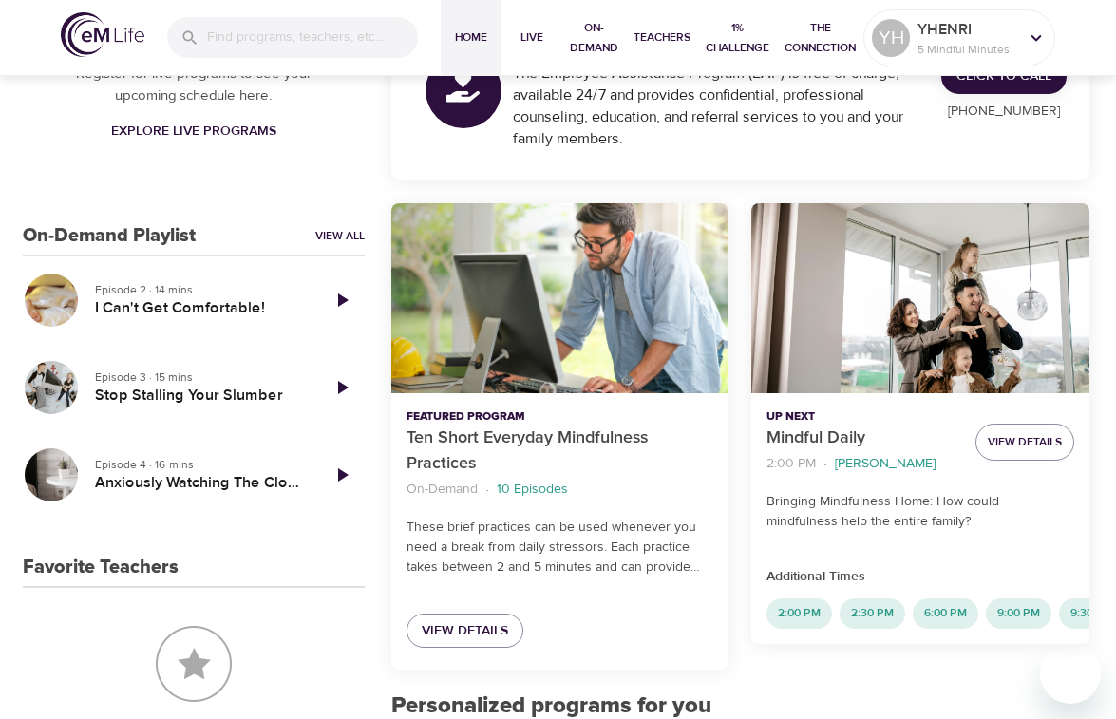
scroll to position [380, 0]
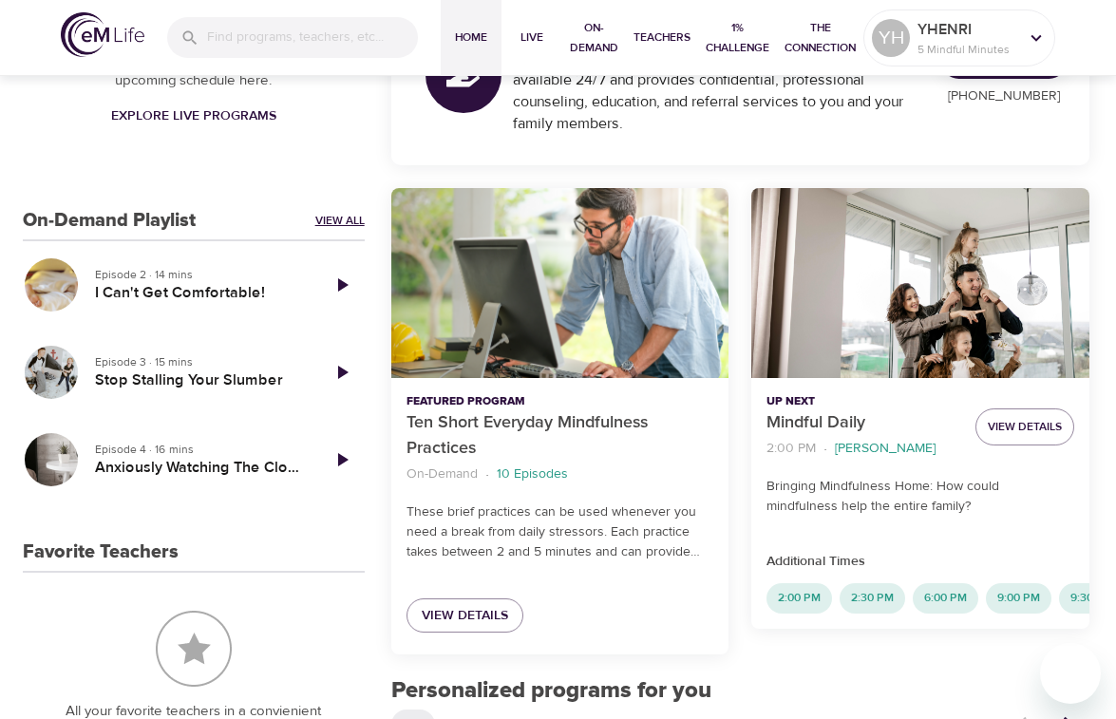
click at [336, 218] on link "View All" at bounding box center [339, 221] width 49 height 16
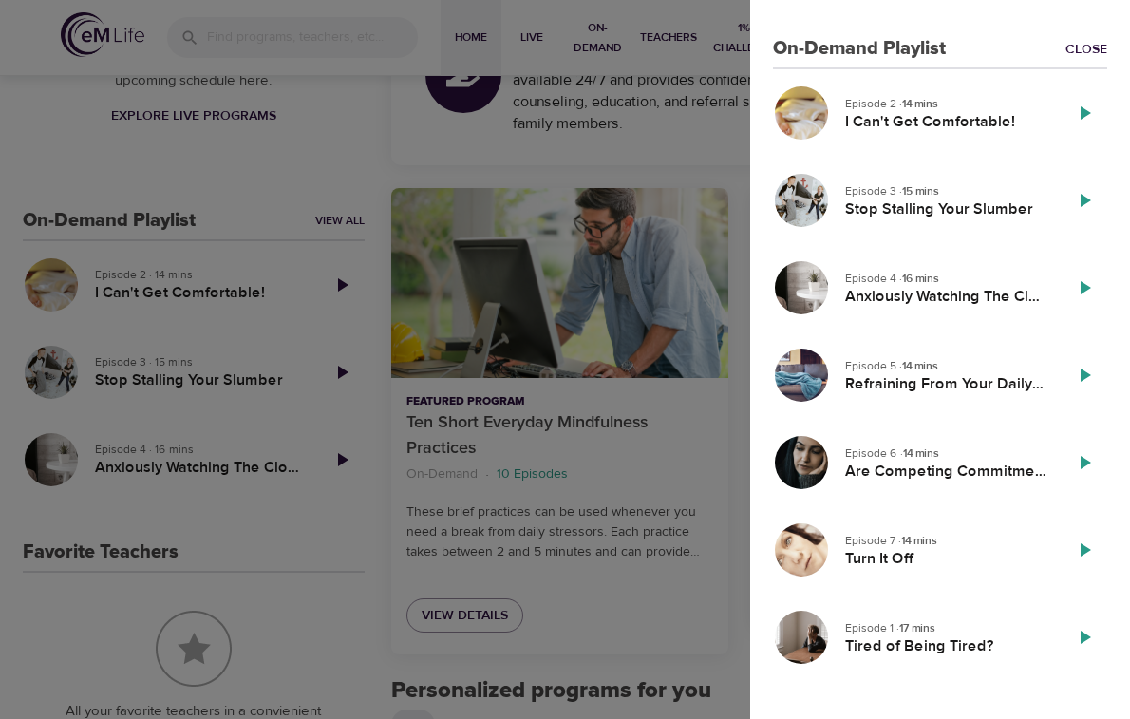
drag, startPoint x: 799, startPoint y: 630, endPoint x: 800, endPoint y: 65, distance: 565.9
click at [800, 65] on div "On-Demand Playlist Close Episode 2 · 14 mins I Can't Get Comfortable! Episode 3…" at bounding box center [940, 359] width 334 height 643
click at [923, 4] on div "On-Demand Playlist Close Episode 2 · 14 mins I Can't Get Comfortable! Episode 3…" at bounding box center [940, 359] width 380 height 719
click at [251, 42] on div at bounding box center [565, 359] width 1130 height 719
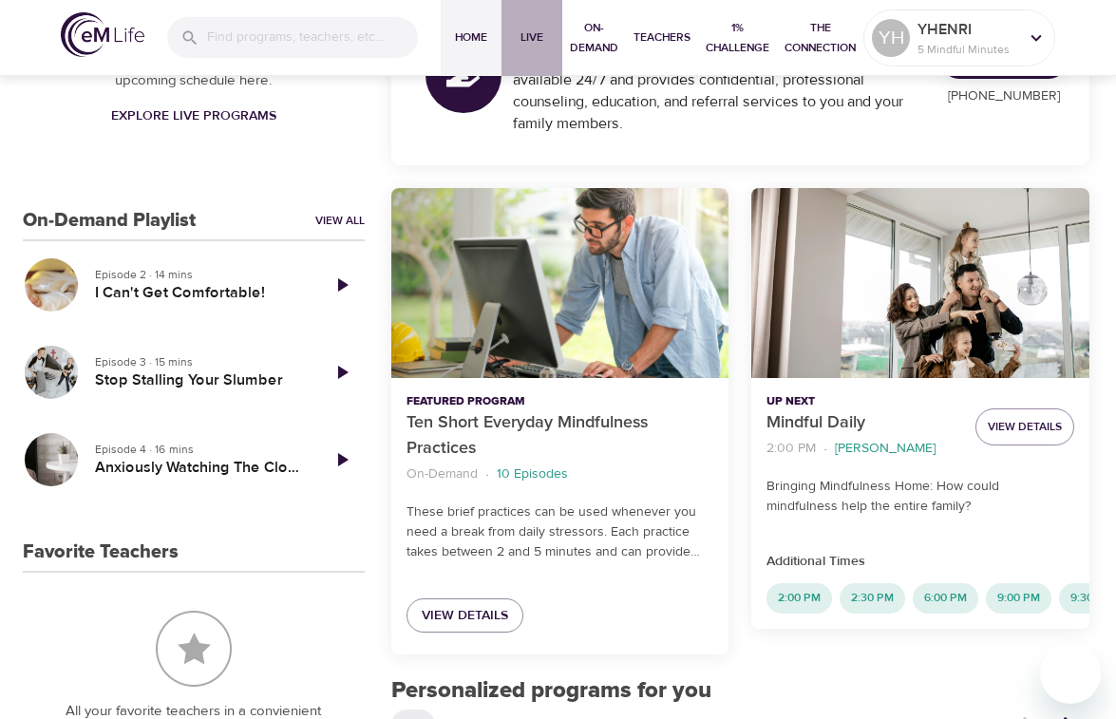
click at [536, 34] on span "Live" at bounding box center [532, 38] width 46 height 20
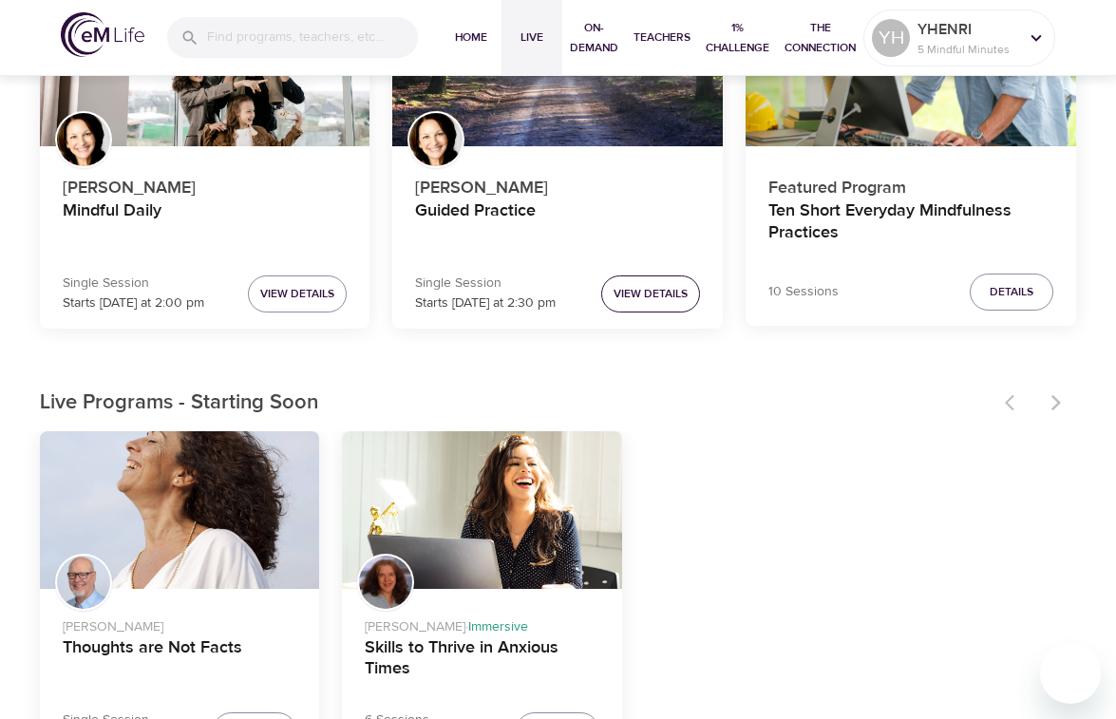
scroll to position [190, 0]
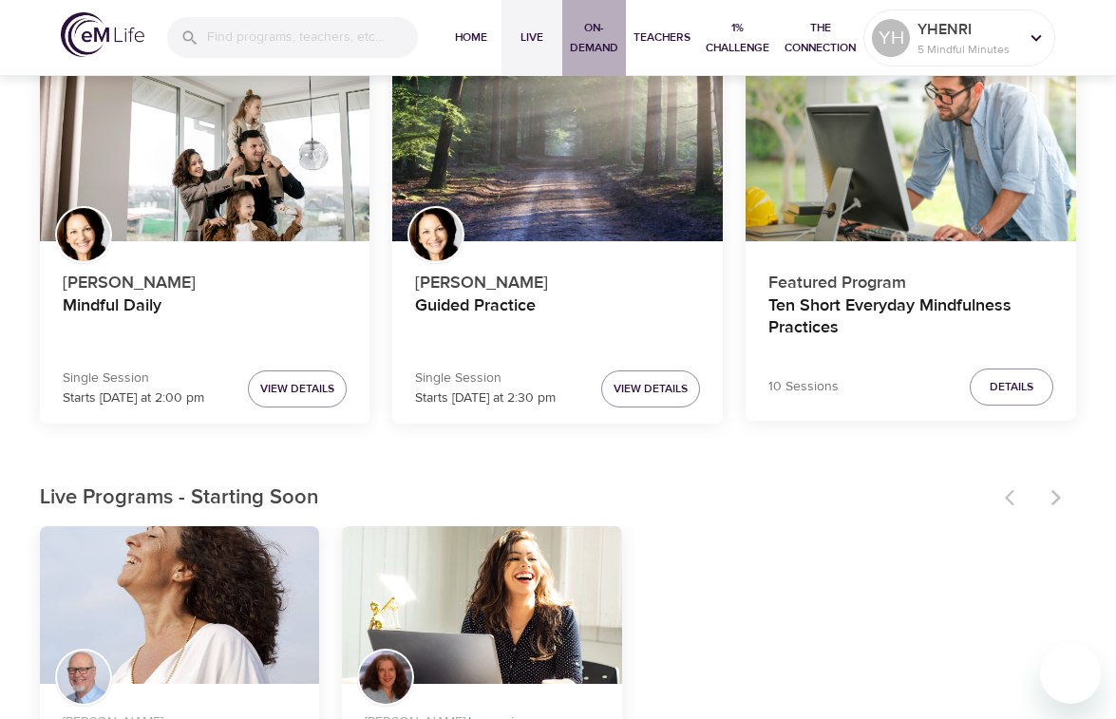
click at [596, 47] on span "On-Demand" at bounding box center [594, 38] width 48 height 40
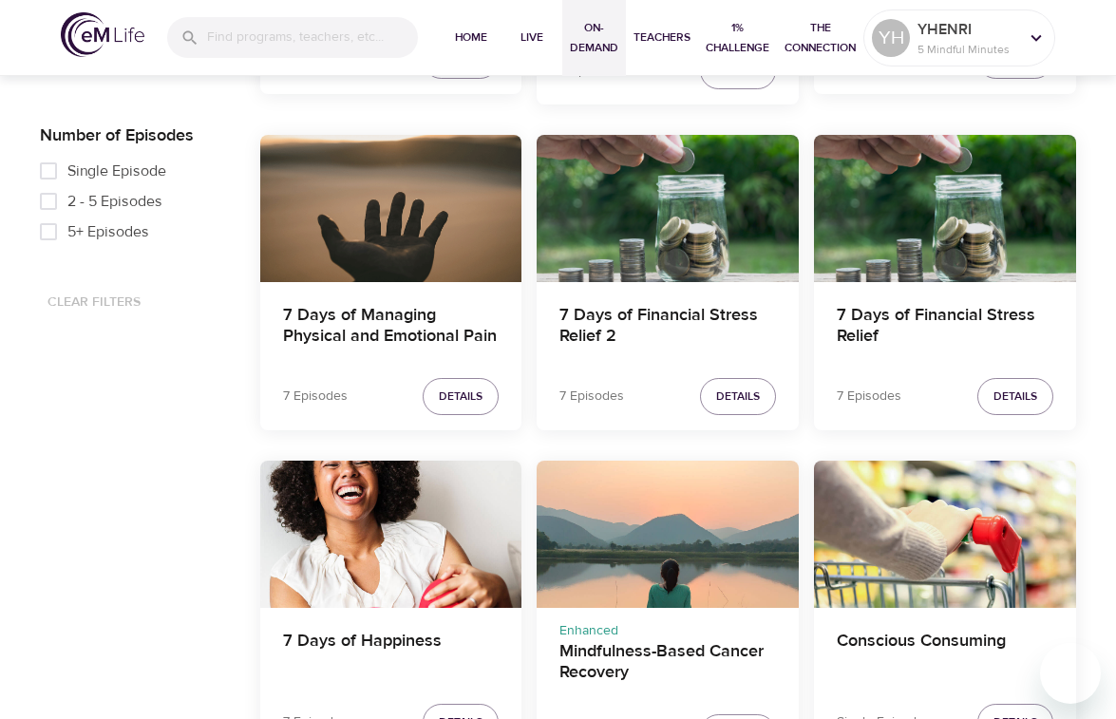
scroll to position [1234, 0]
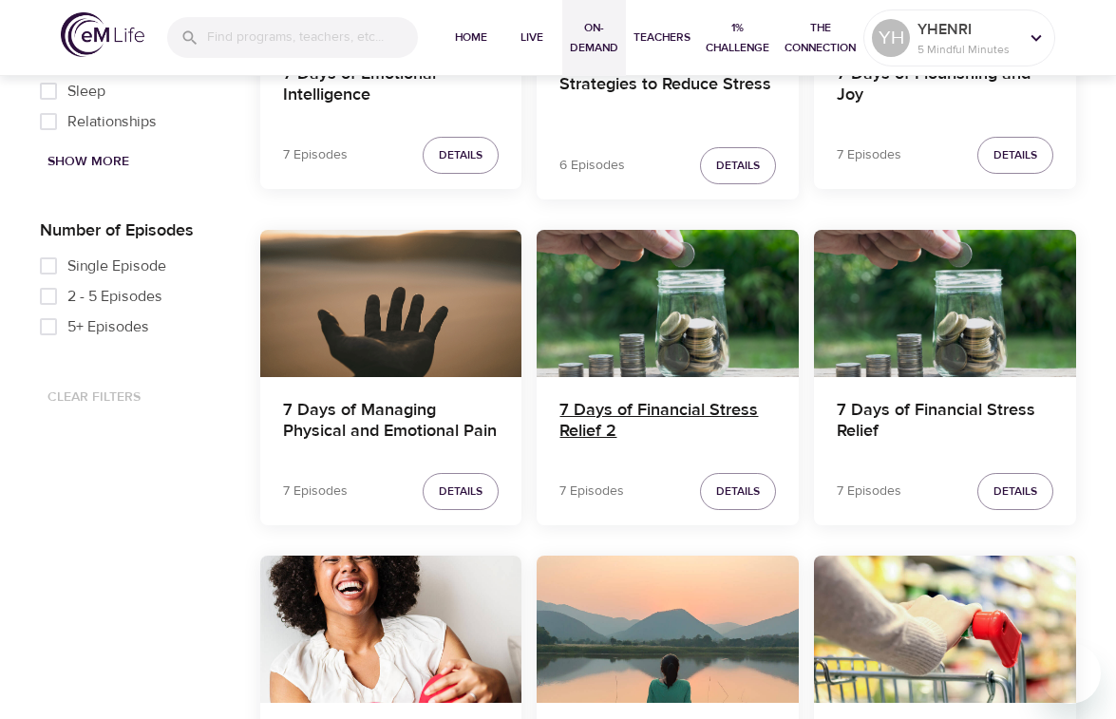
click at [616, 411] on h4 "7 Days of Financial Stress Relief 2" at bounding box center [667, 423] width 216 height 46
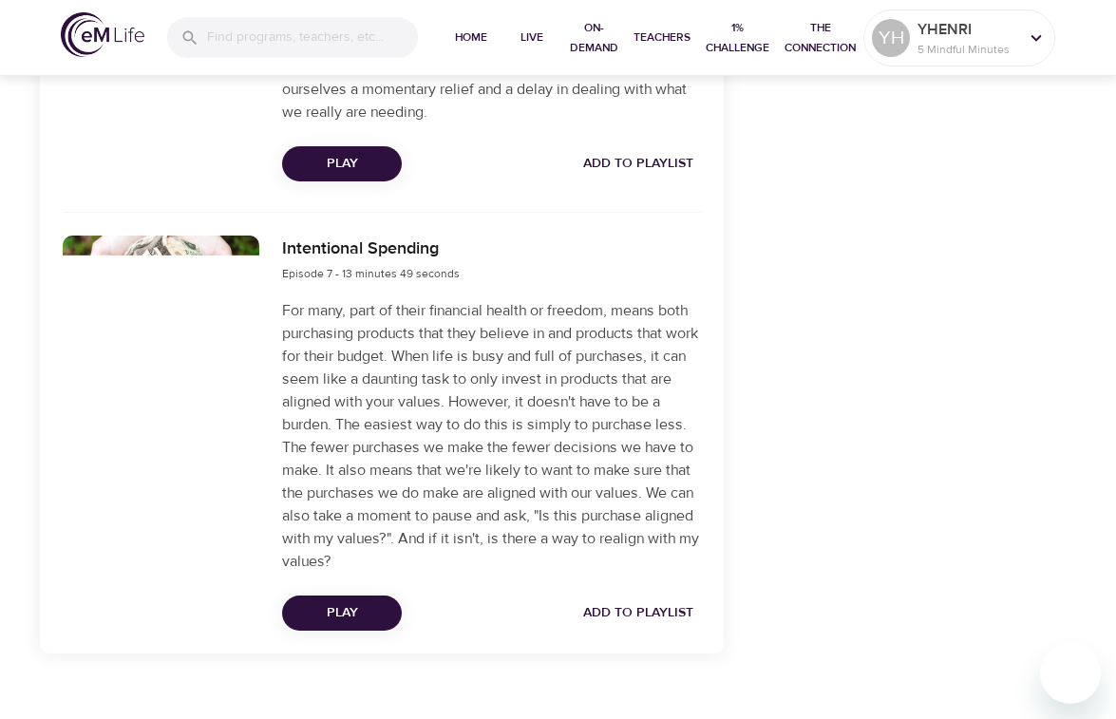
scroll to position [2921, 0]
